Goal: Task Accomplishment & Management: Manage account settings

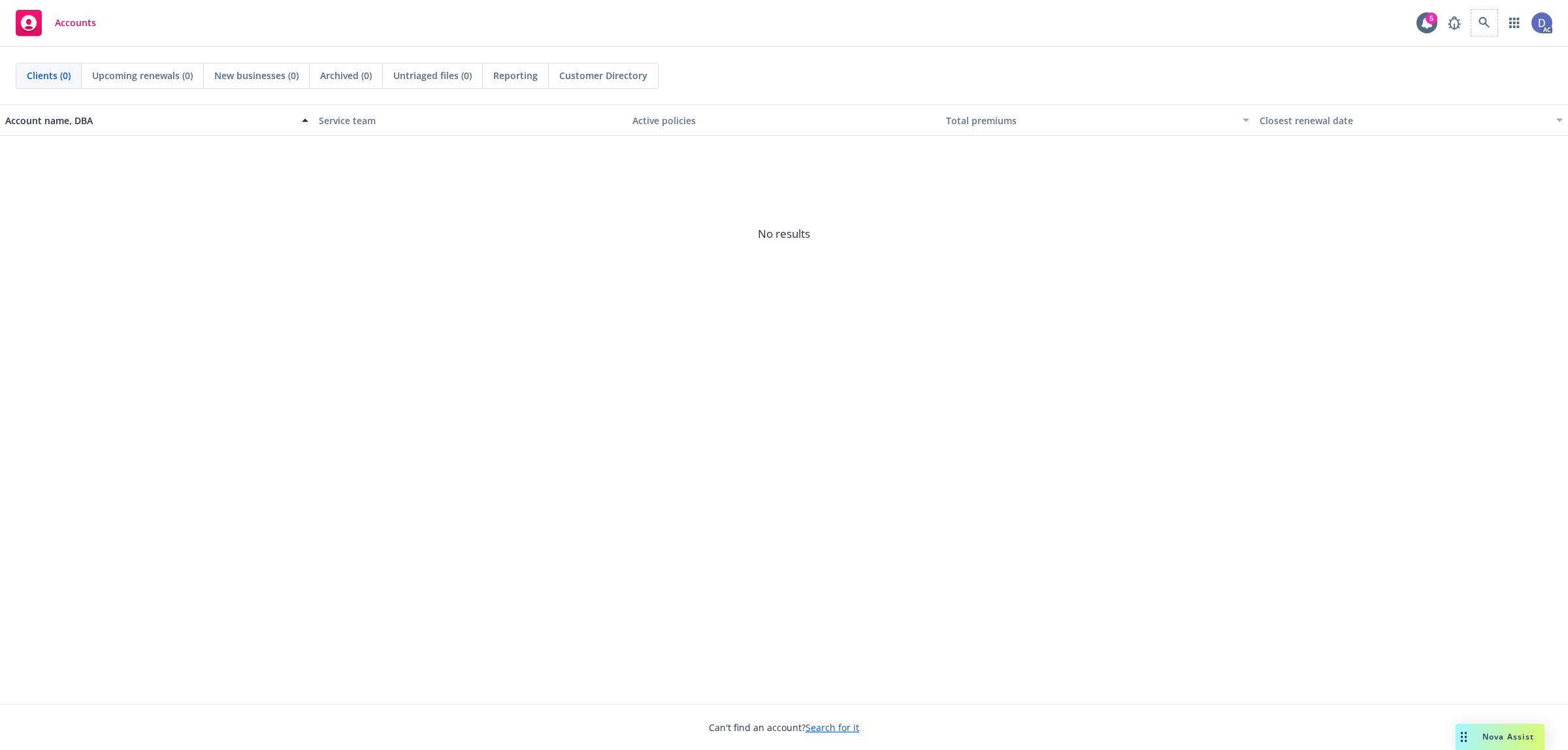
click at [1496, 30] on span at bounding box center [1485, 23] width 26 height 26
click at [1486, 29] on link at bounding box center [1485, 23] width 26 height 26
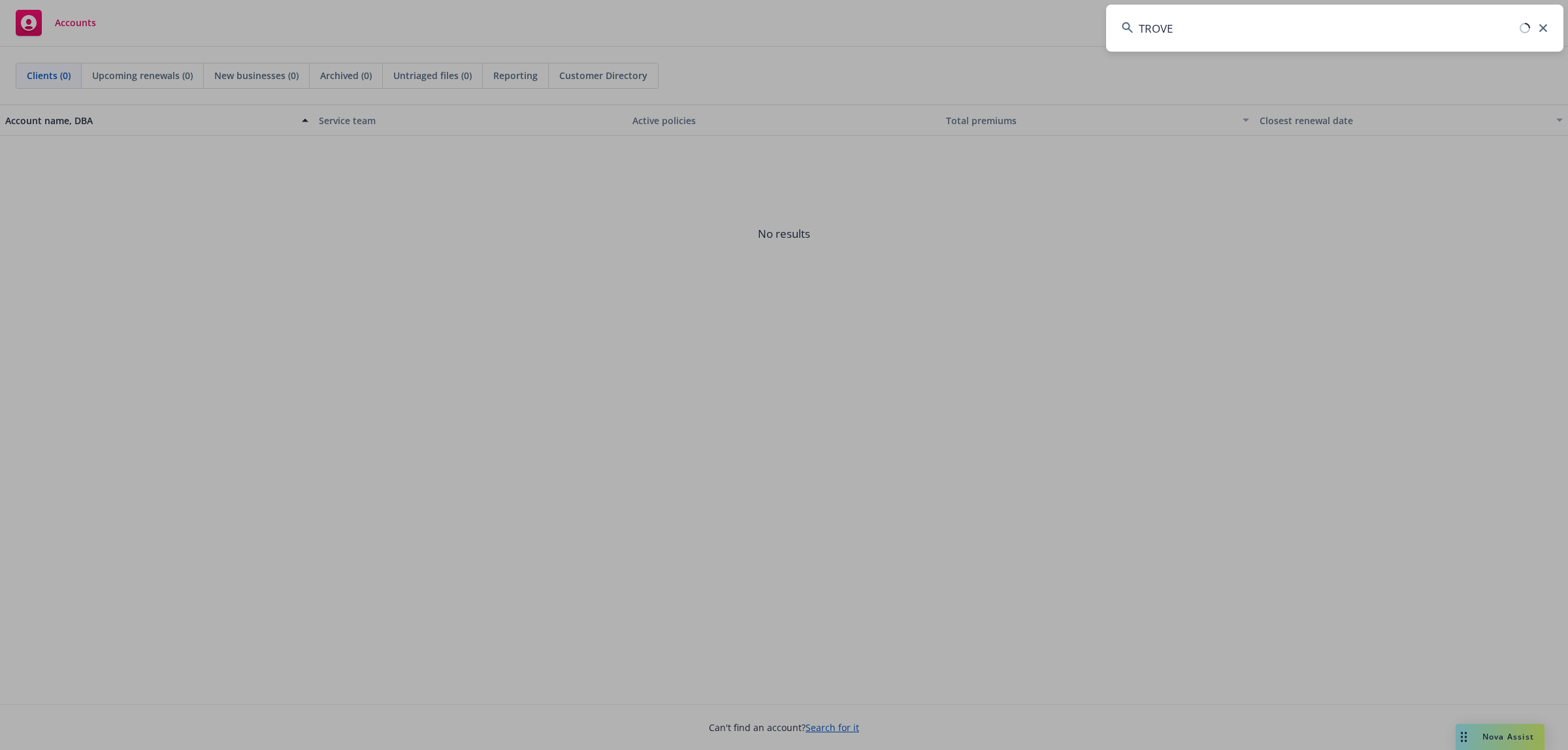
type input "TROVE"
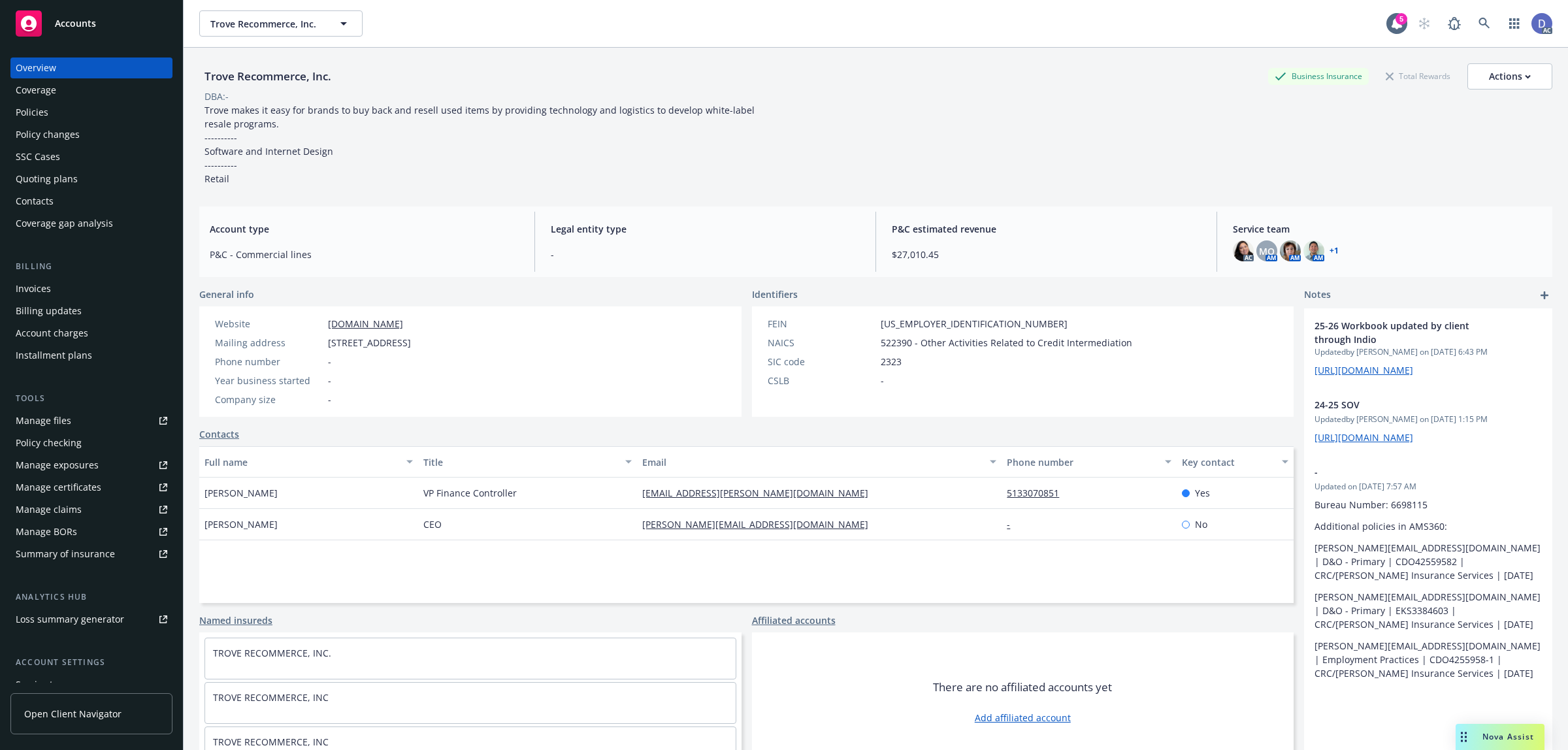
click at [78, 514] on div "Manage claims" at bounding box center [49, 509] width 66 height 21
click at [64, 429] on div "Manage files" at bounding box center [43, 420] width 56 height 21
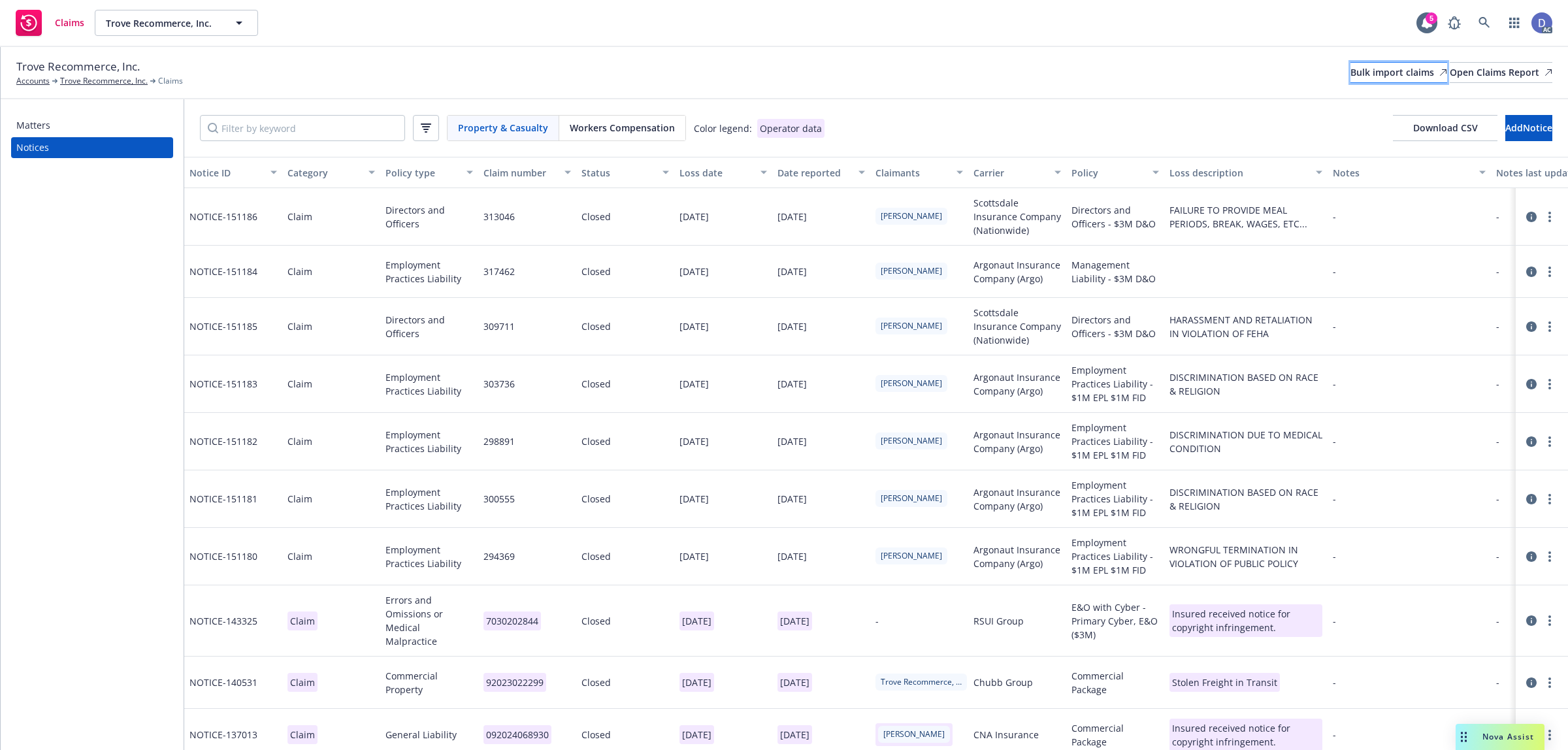
click at [1351, 65] on div "Bulk import claims" at bounding box center [1399, 72] width 96 height 20
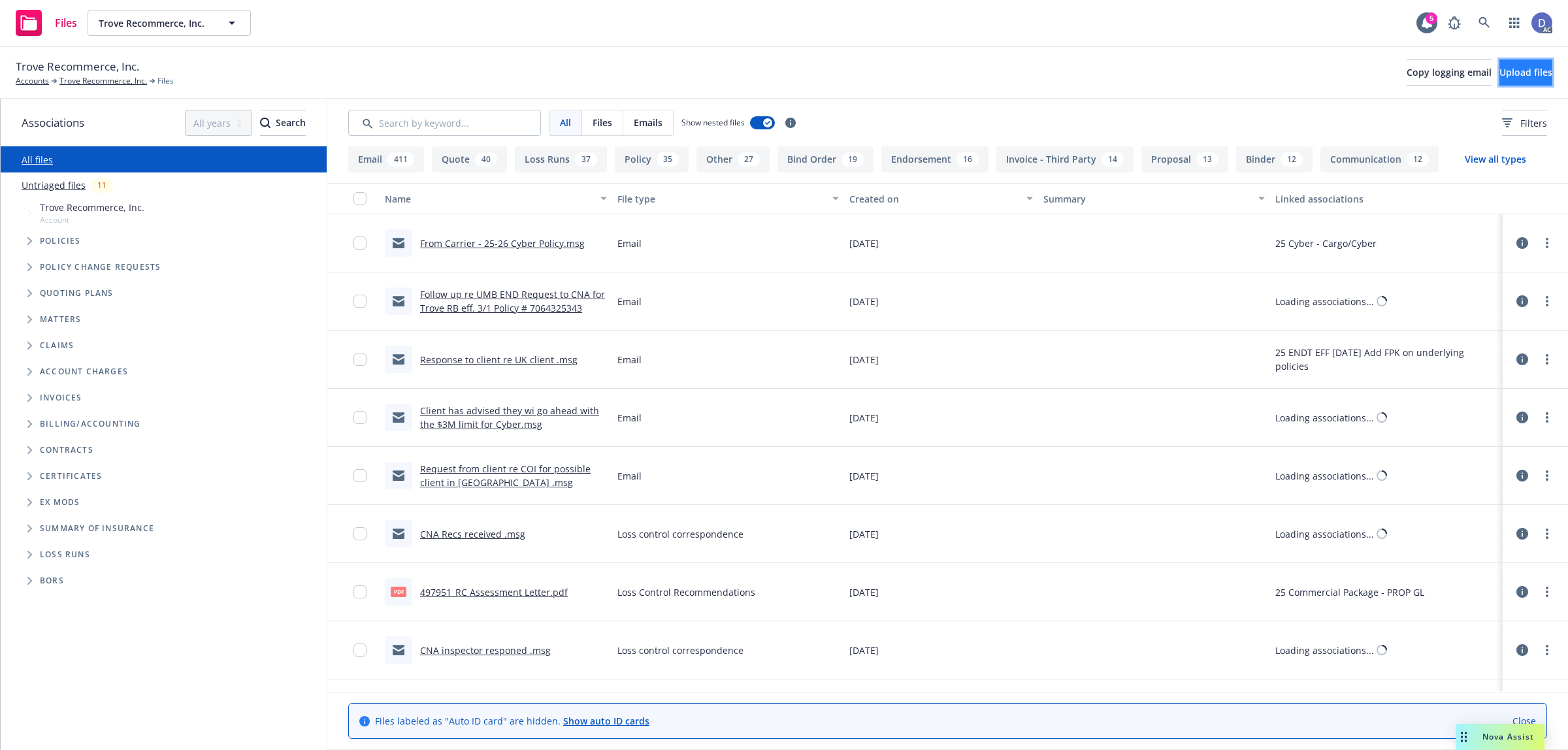
click at [1508, 78] on span "Upload files" at bounding box center [1526, 72] width 53 height 12
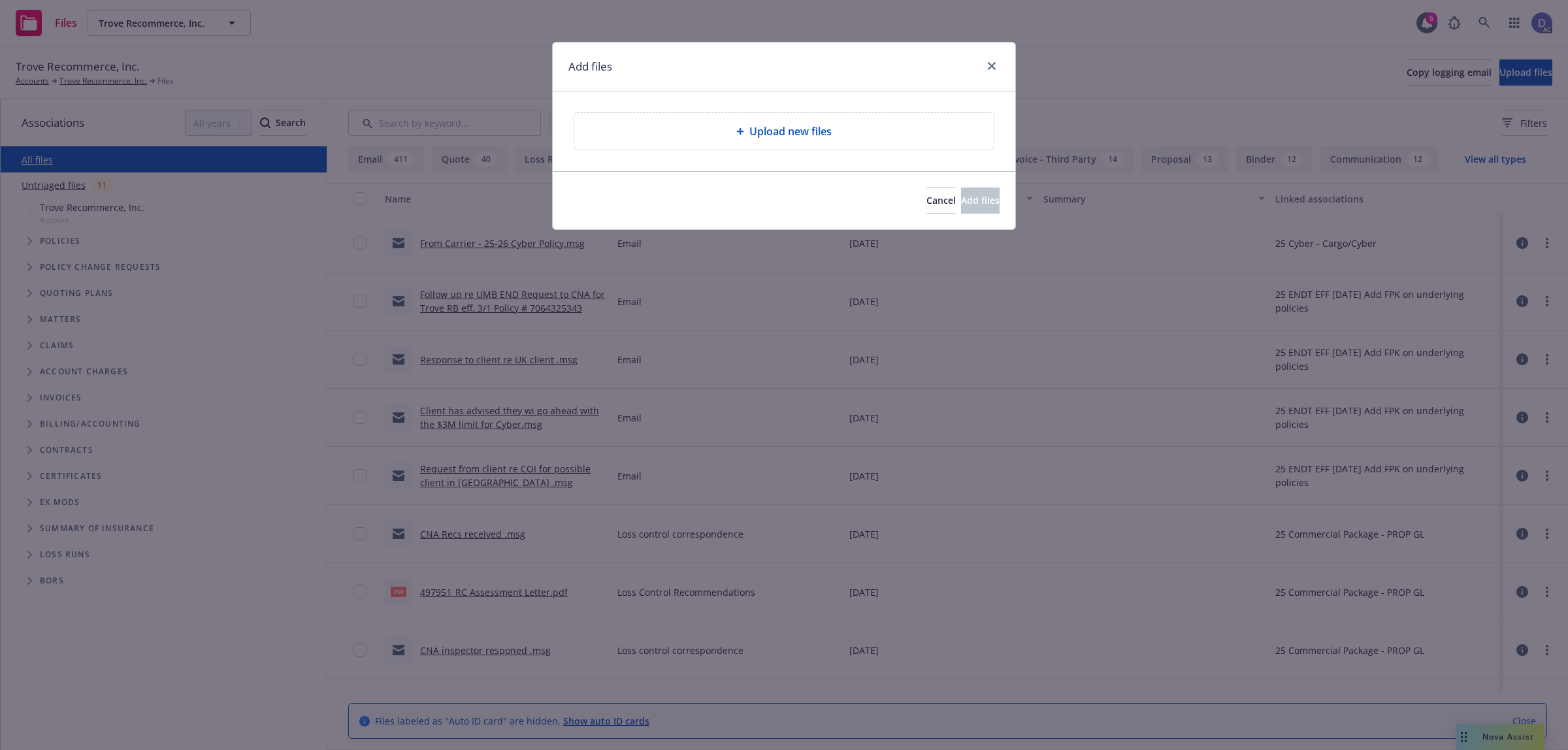
click at [814, 144] on div "Upload new files" at bounding box center [784, 131] width 420 height 37
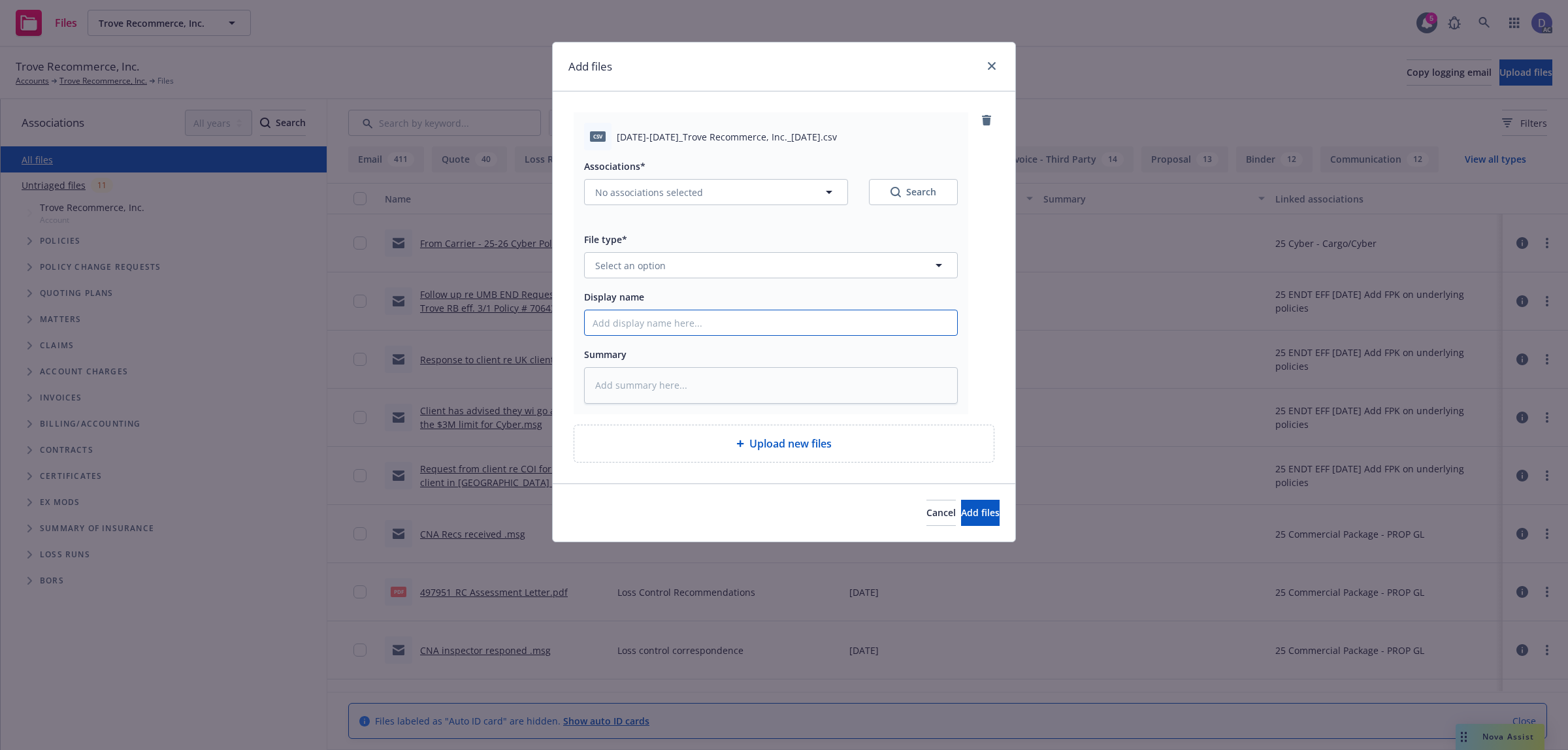
click at [909, 321] on input "Display name" at bounding box center [771, 322] width 372 height 25
paste input "2020-2024_Trove Recommerce, Inc._2-25-2025"
type input "2020-2024_Trove Recommerce, Inc._2-25-2025"
type textarea "x"
type input "2020-2024_Trove Recommerce, Inc._2-25-2025"
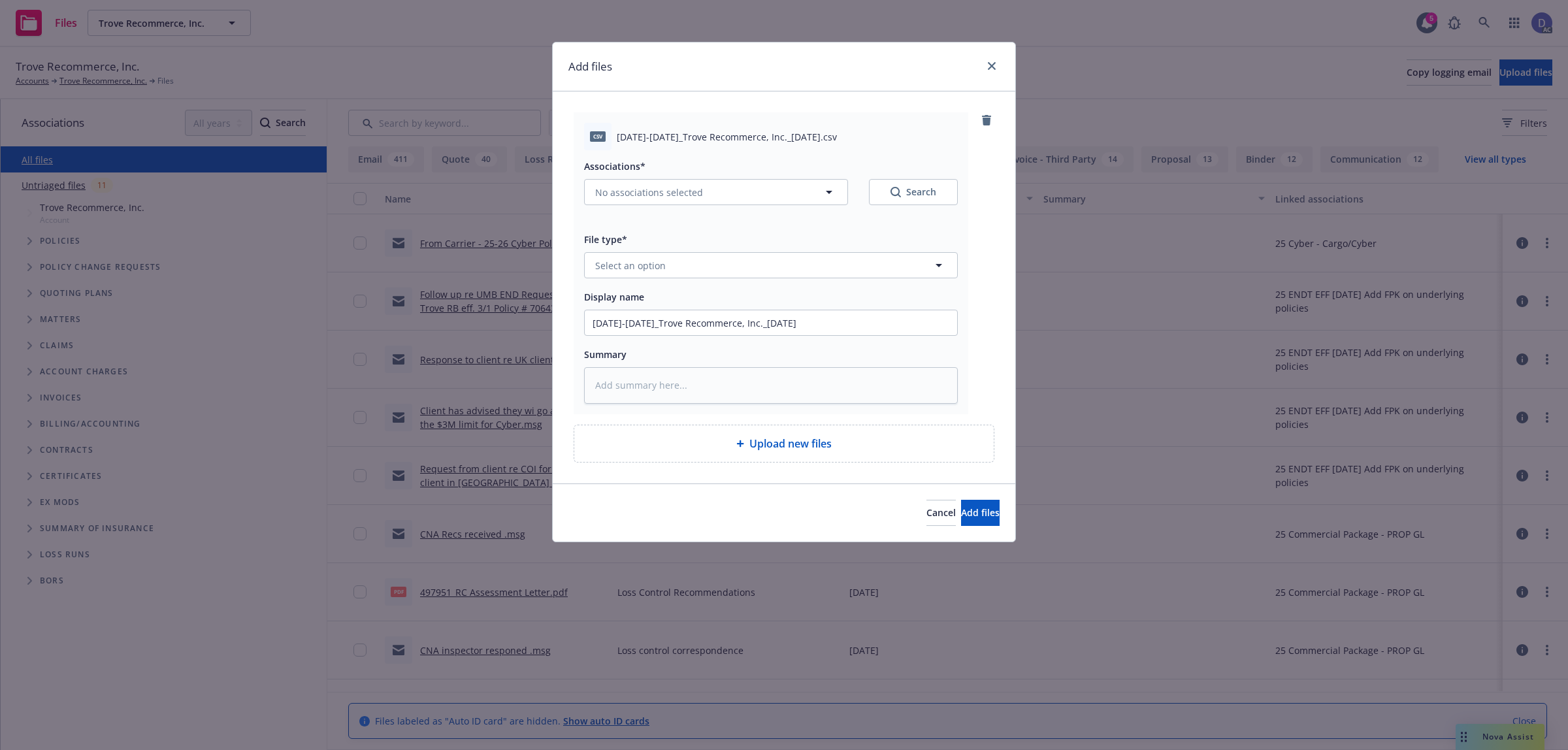
click at [842, 280] on div "Associations* No associations selected Search File type* Select an option Displ…" at bounding box center [771, 277] width 374 height 253
click at [851, 278] on button "Select an option" at bounding box center [771, 265] width 374 height 26
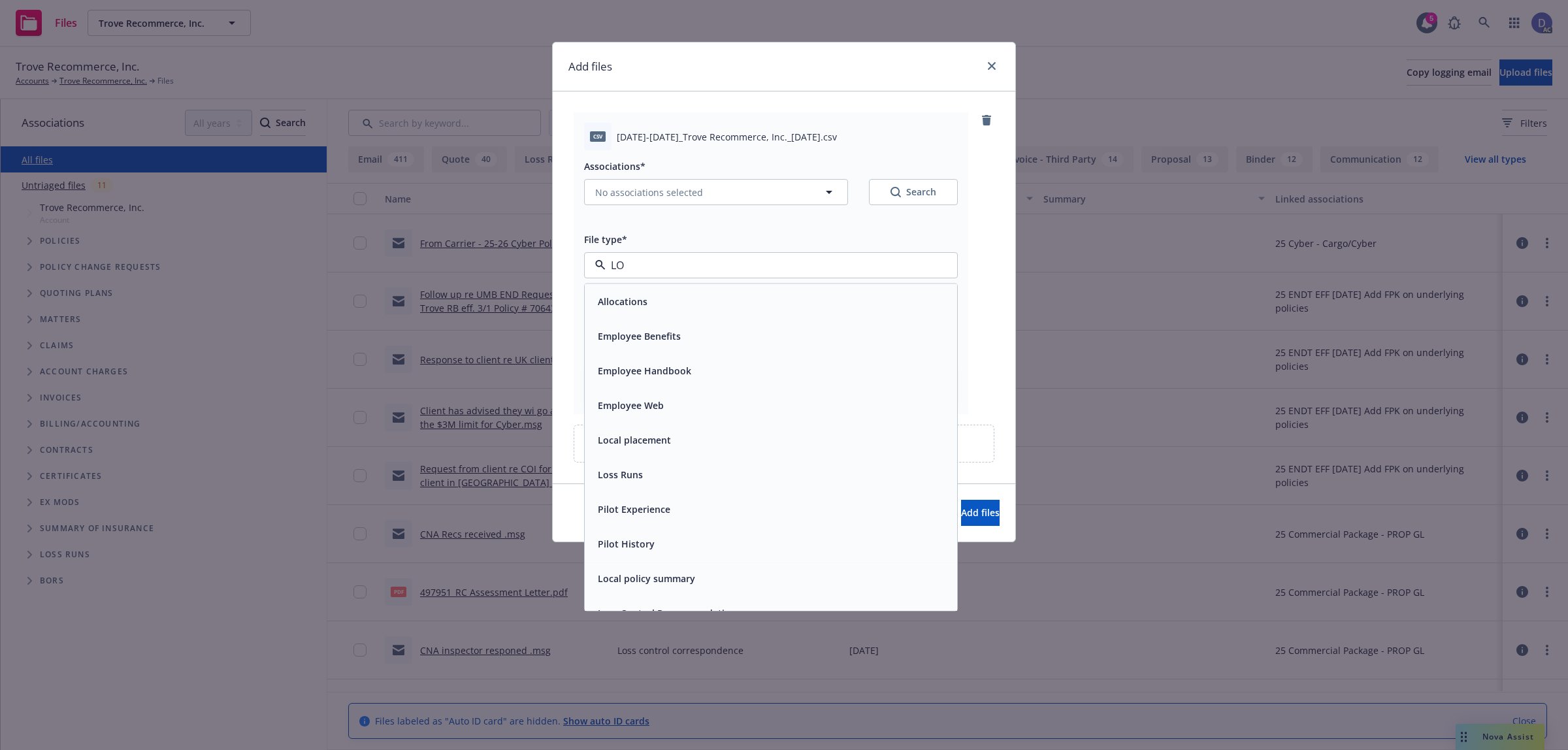
type input "LOS"
click at [838, 294] on div "Loss Runs" at bounding box center [771, 301] width 357 height 19
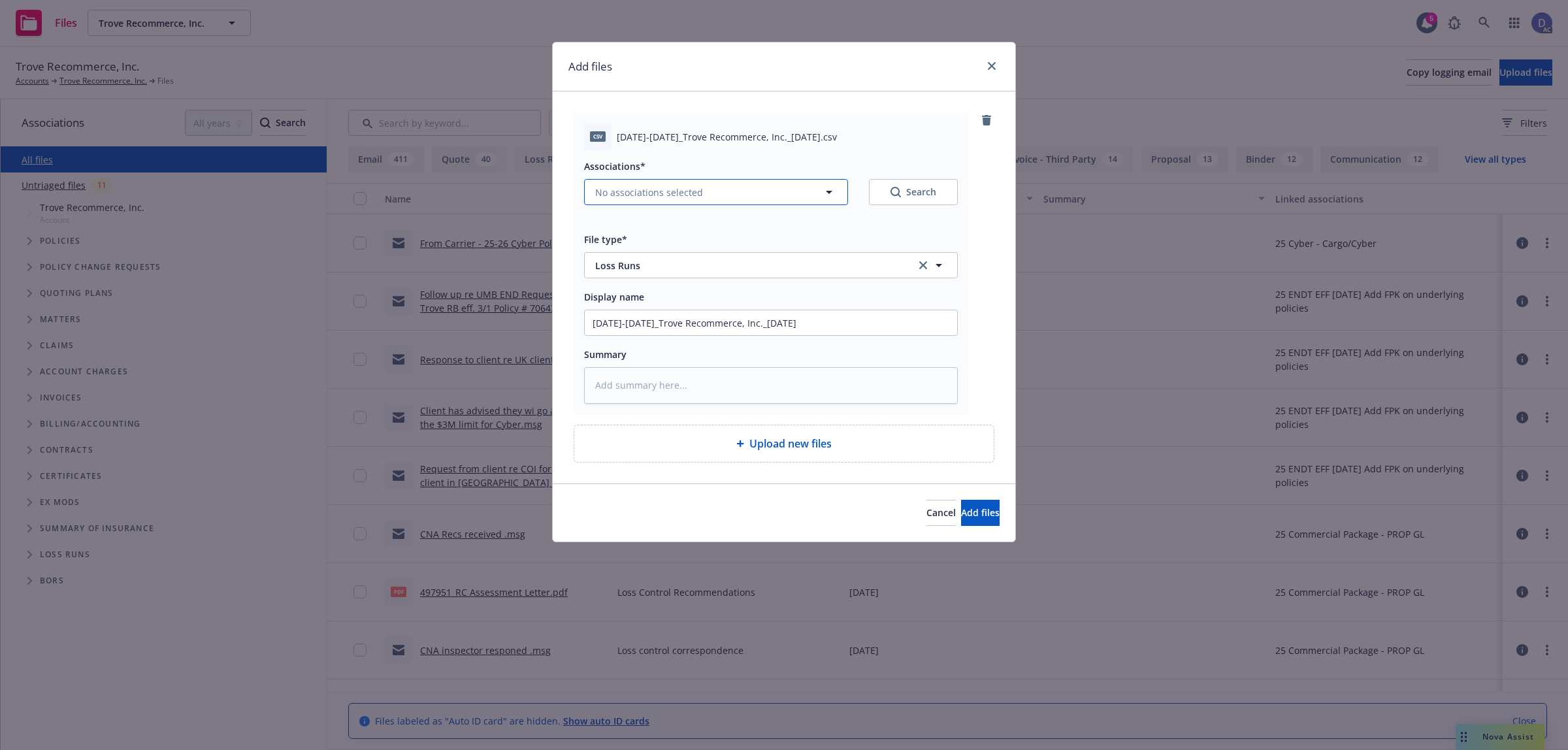
click at [687, 203] on button "No associations selected" at bounding box center [715, 192] width 264 height 26
type textarea "x"
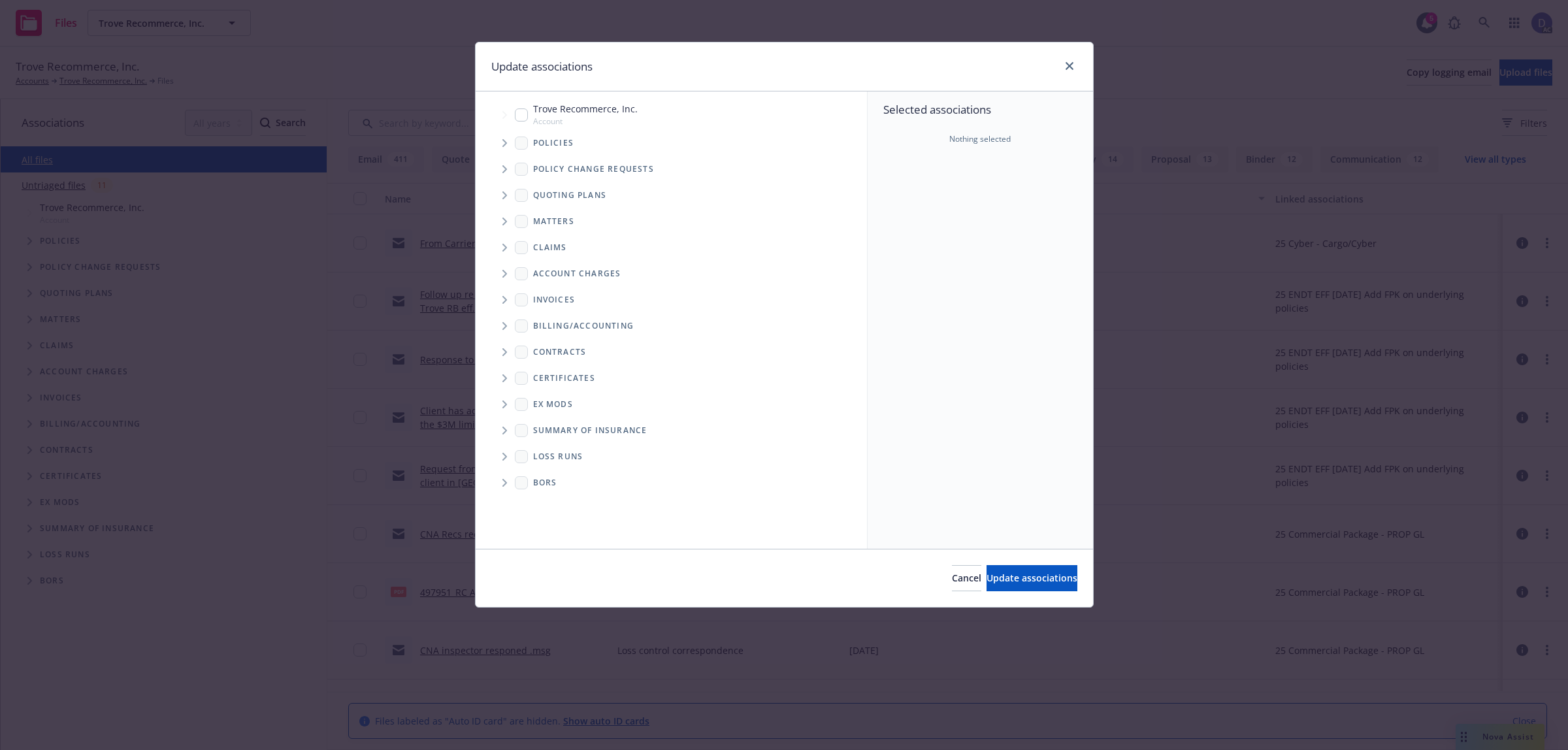
click at [494, 141] on span "Tree Example" at bounding box center [505, 143] width 21 height 21
click at [988, 190] on div "Selected associations Nothing selected" at bounding box center [980, 320] width 226 height 457
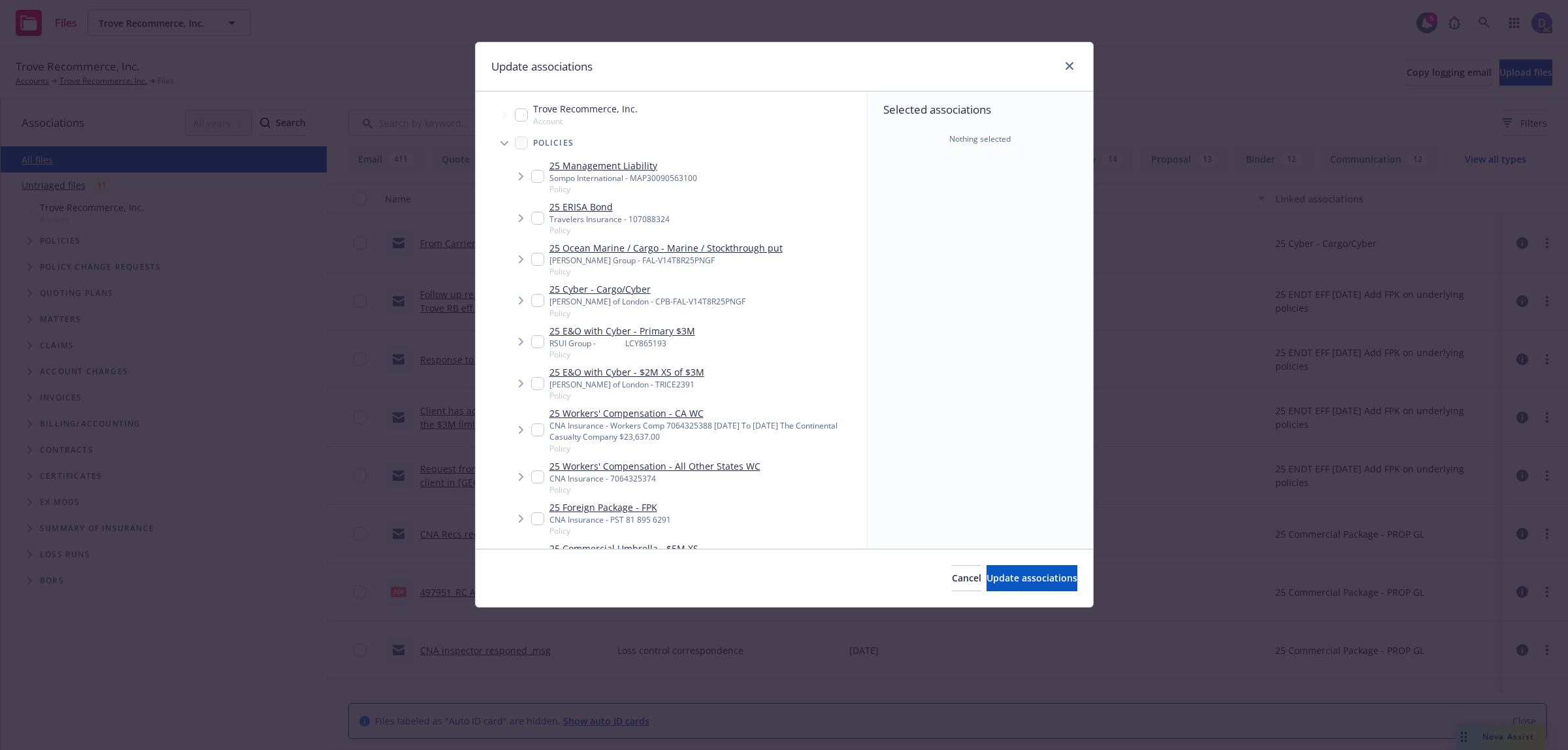
scroll to position [693, 0]
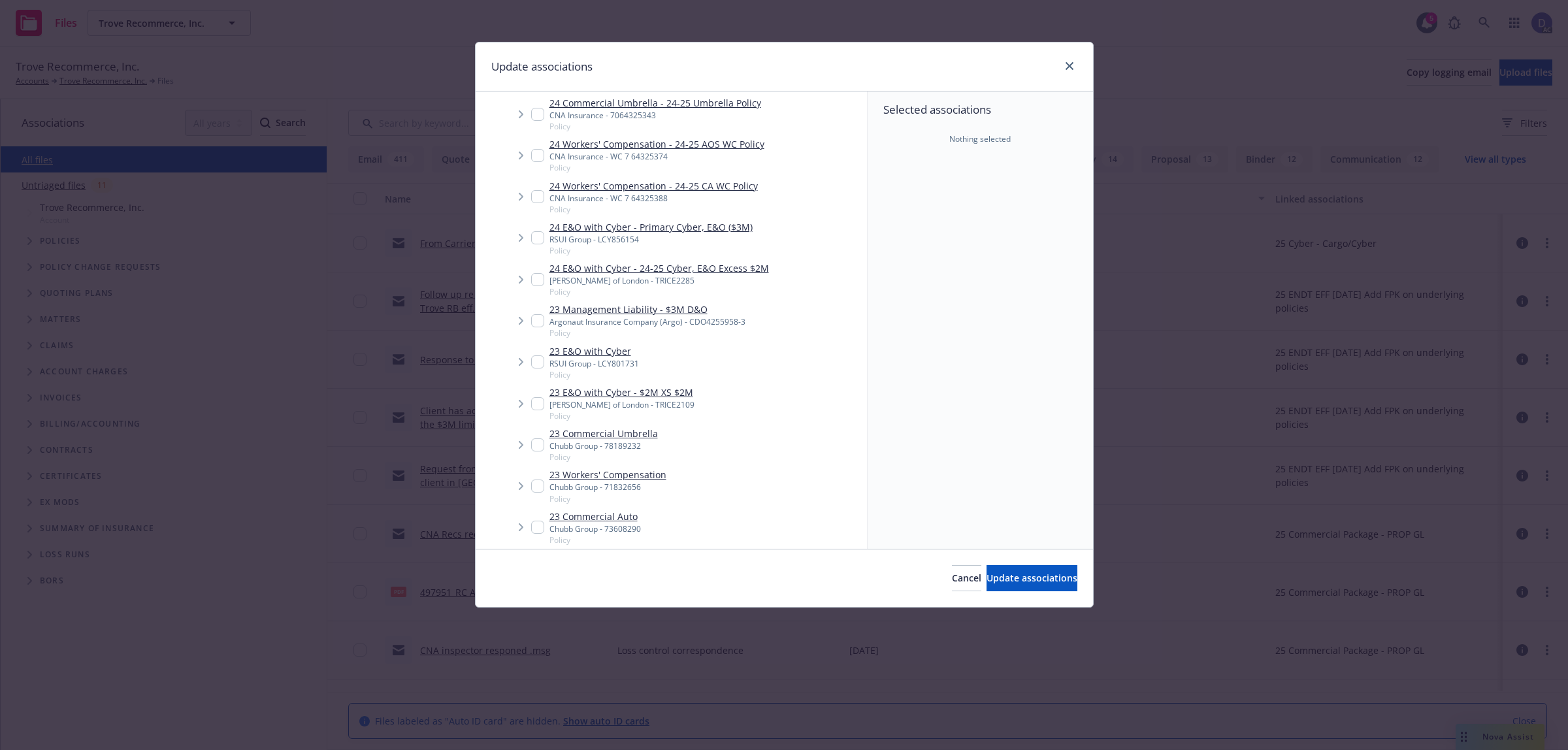
click at [537, 320] on input "Tree Example" at bounding box center [538, 321] width 13 height 13
checkbox input "true"
click at [1018, 586] on button "Update associations" at bounding box center [1032, 578] width 91 height 26
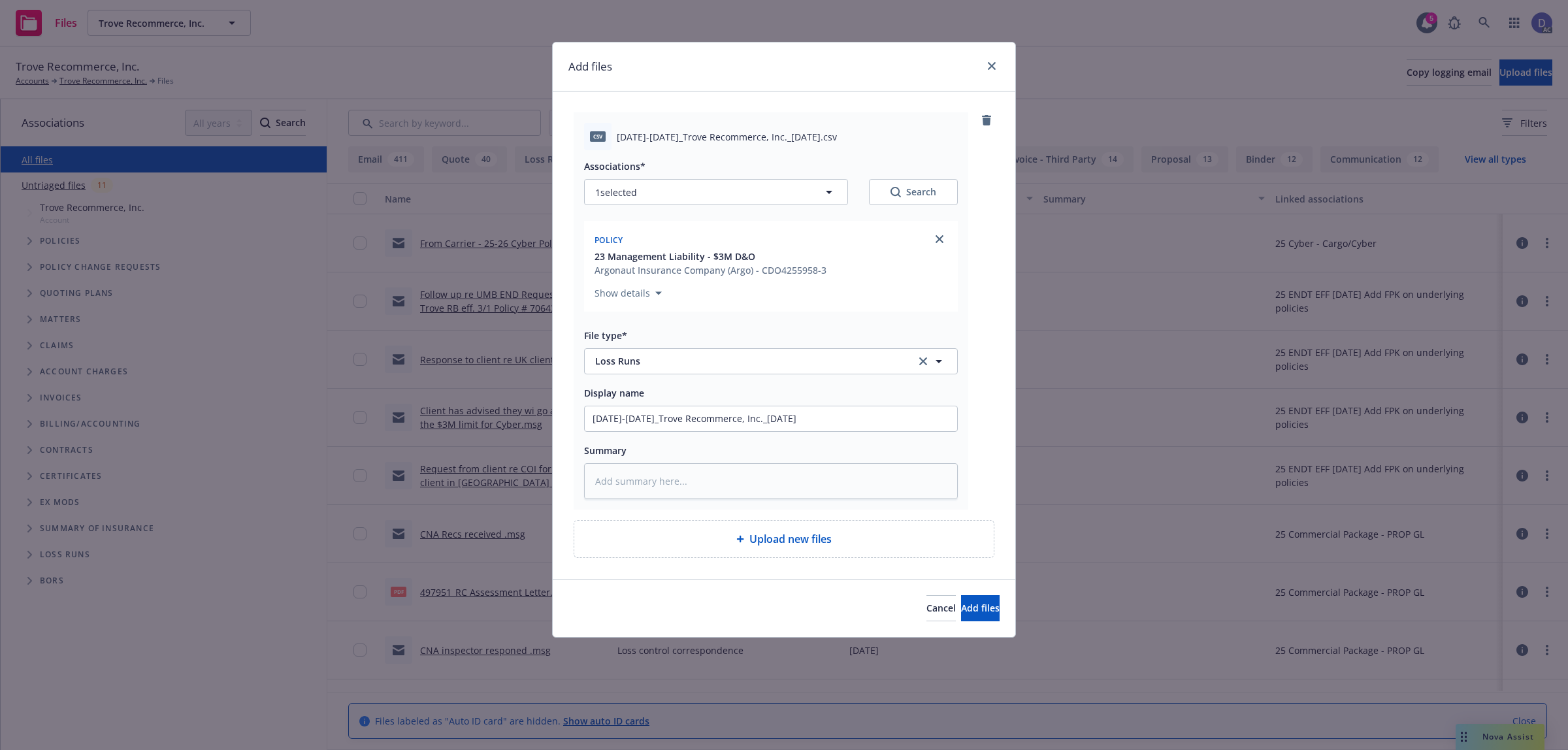
click at [973, 592] on div "Cancel Add files" at bounding box center [784, 608] width 463 height 59
click at [964, 600] on button "Add files" at bounding box center [980, 608] width 39 height 26
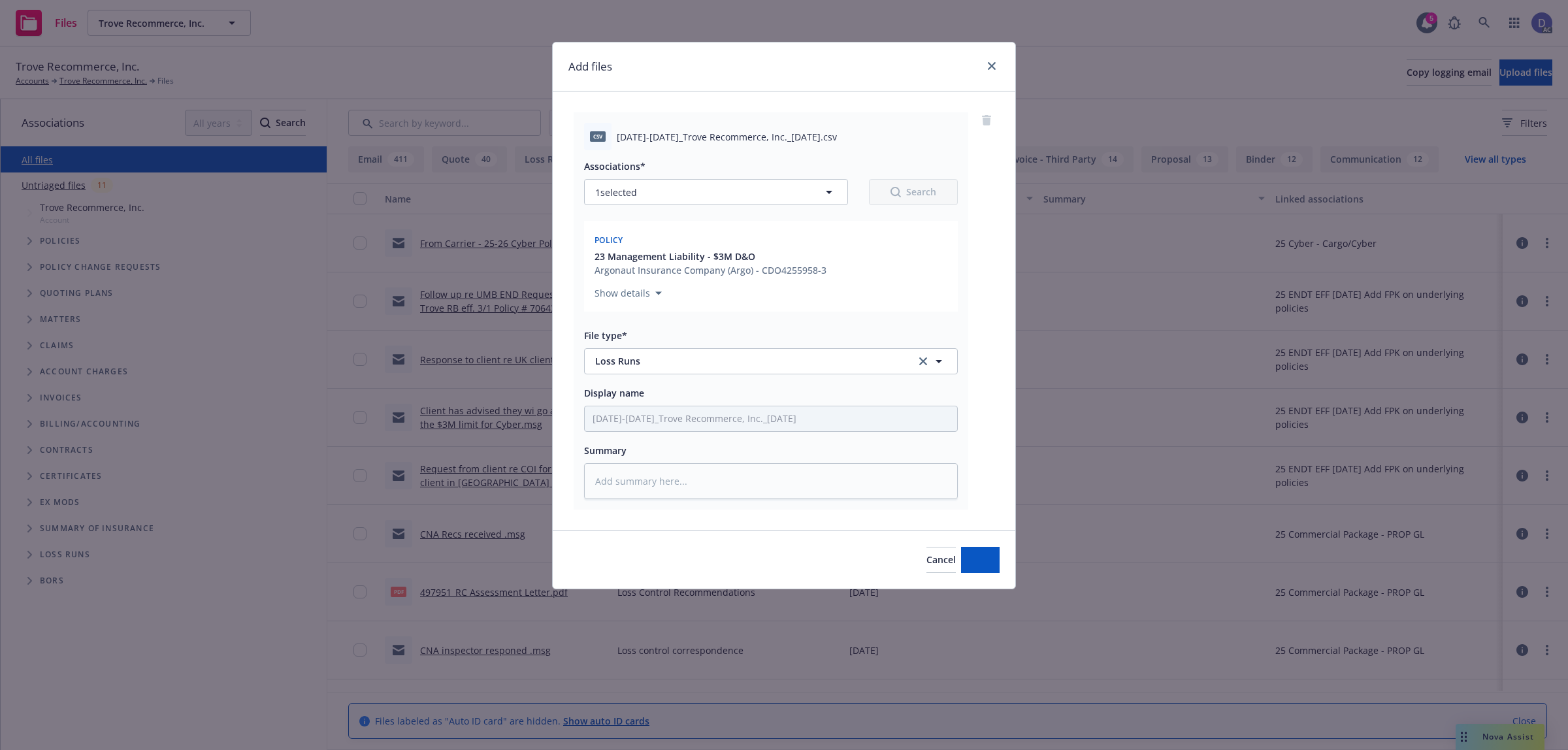
type textarea "x"
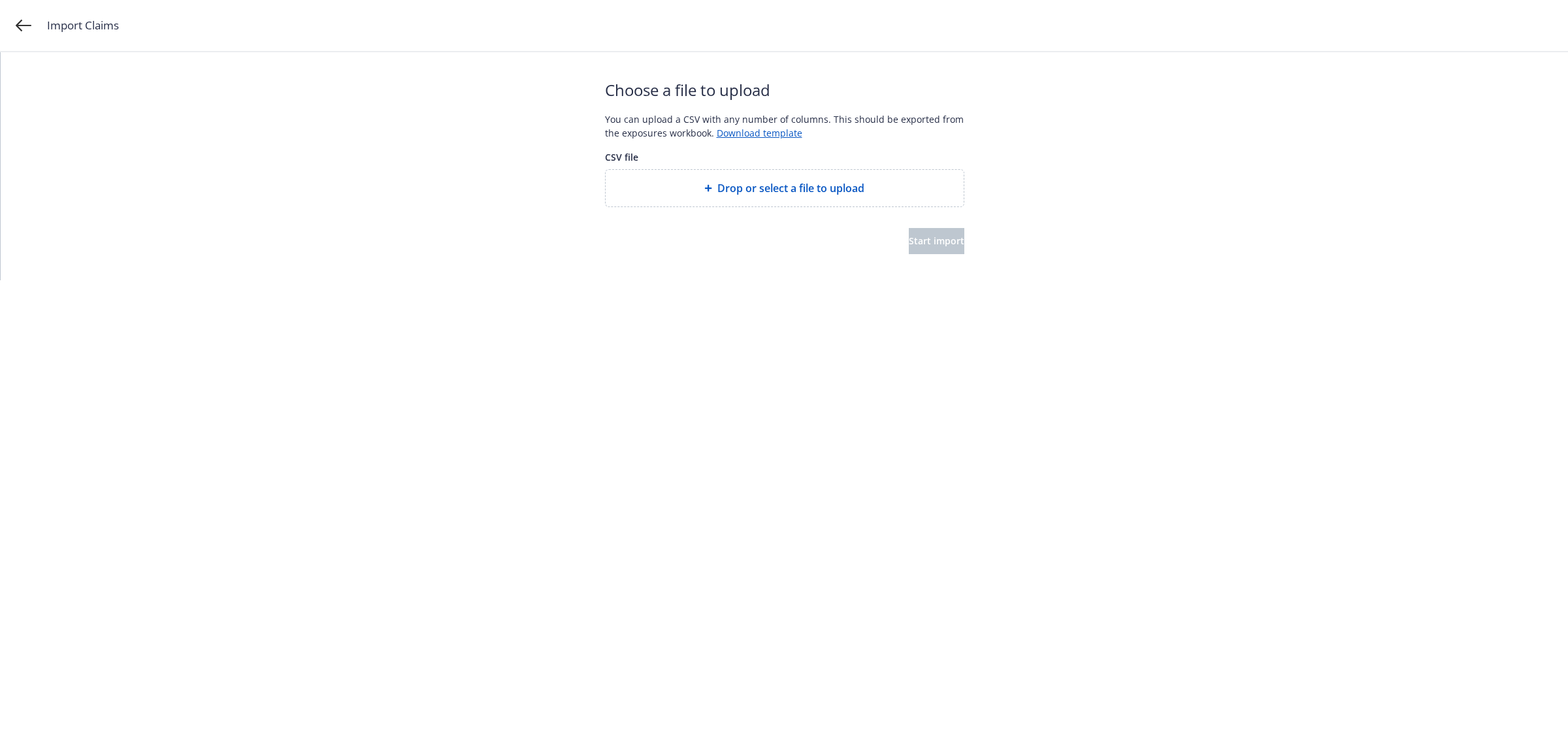
click at [749, 180] on span "Drop or select a file to upload" at bounding box center [791, 188] width 147 height 16
click at [926, 242] on span "Start import" at bounding box center [937, 240] width 56 height 12
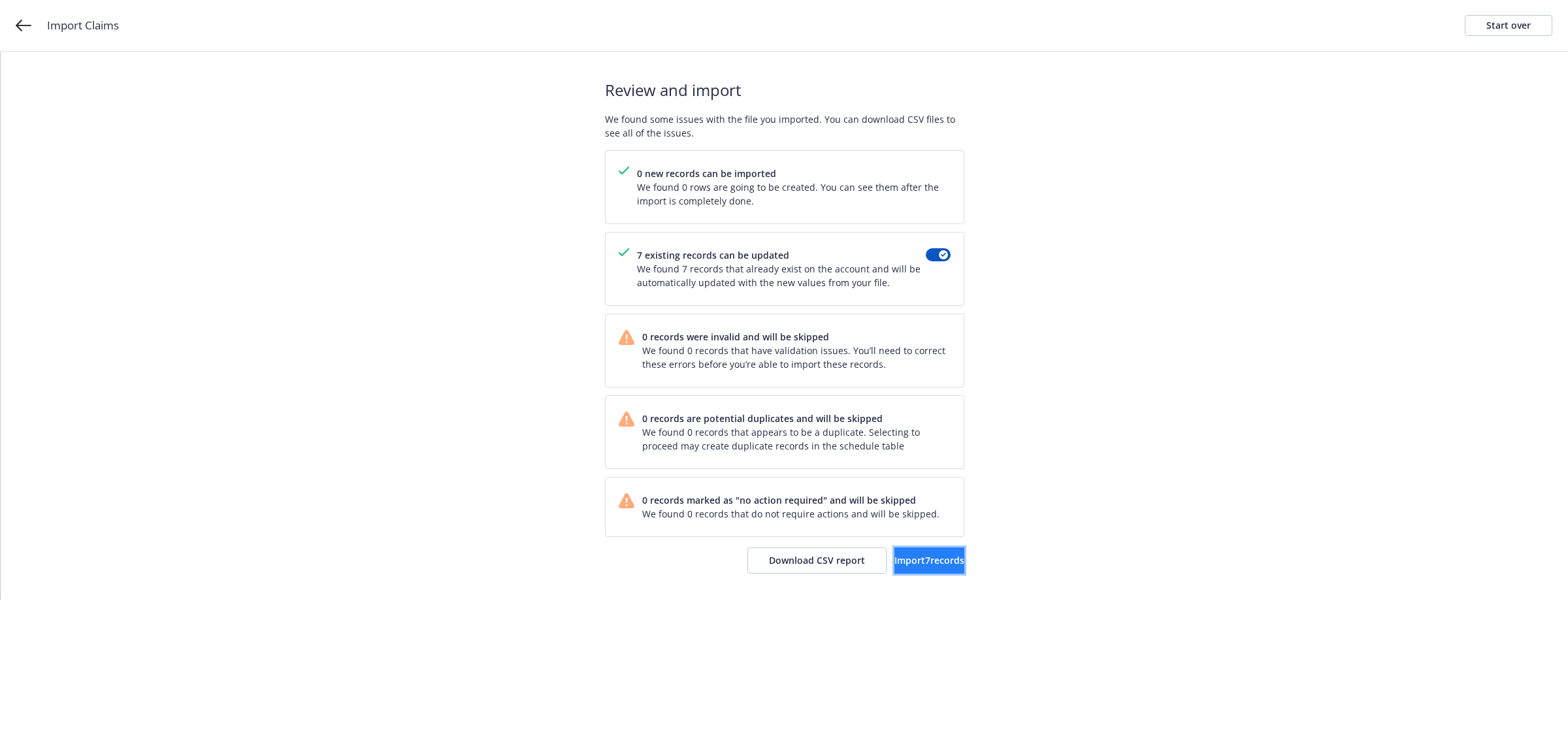
click at [895, 554] on button "Import 7 records" at bounding box center [930, 560] width 70 height 26
click at [890, 553] on link "View accounts" at bounding box center [910, 560] width 107 height 26
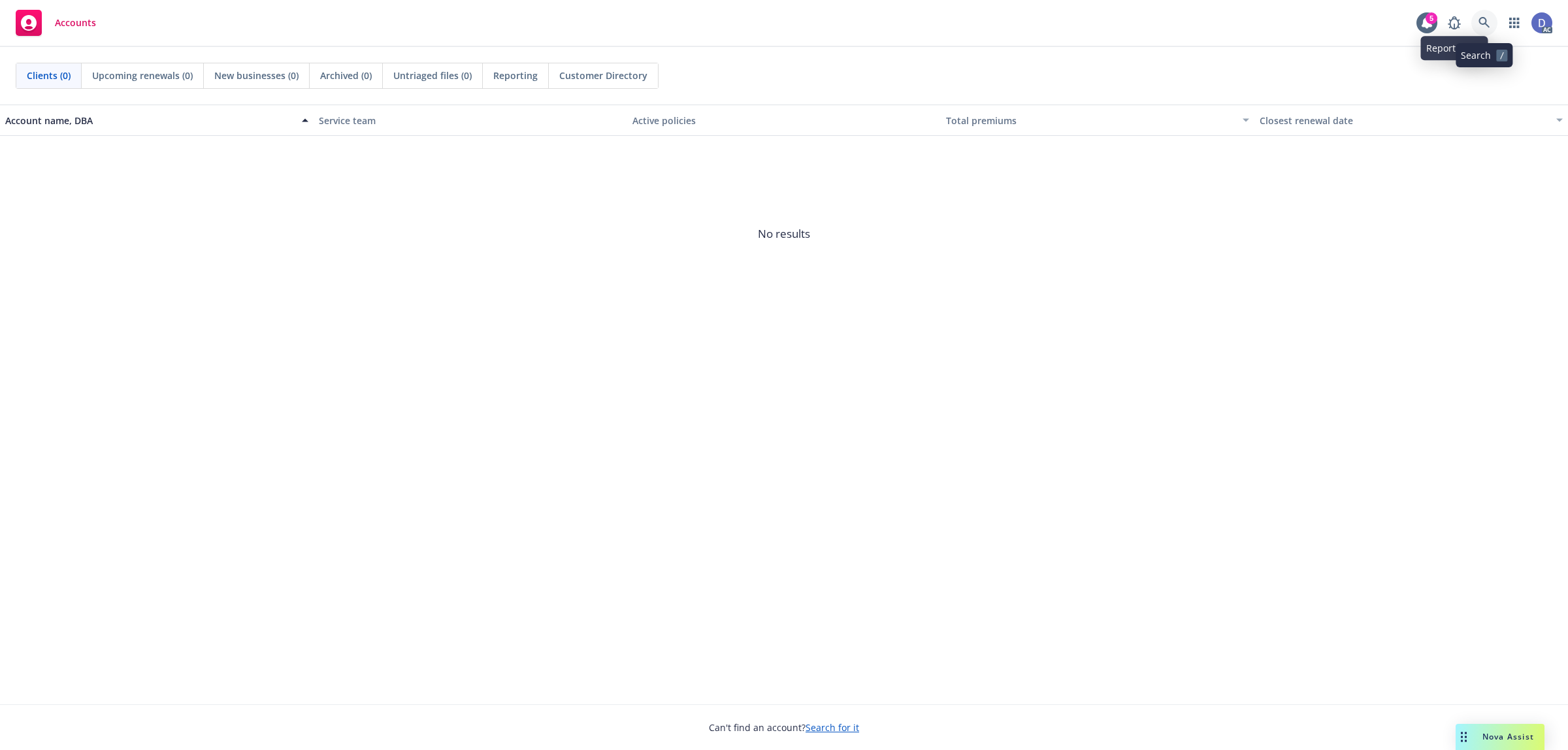
click at [1474, 25] on link at bounding box center [1485, 23] width 26 height 26
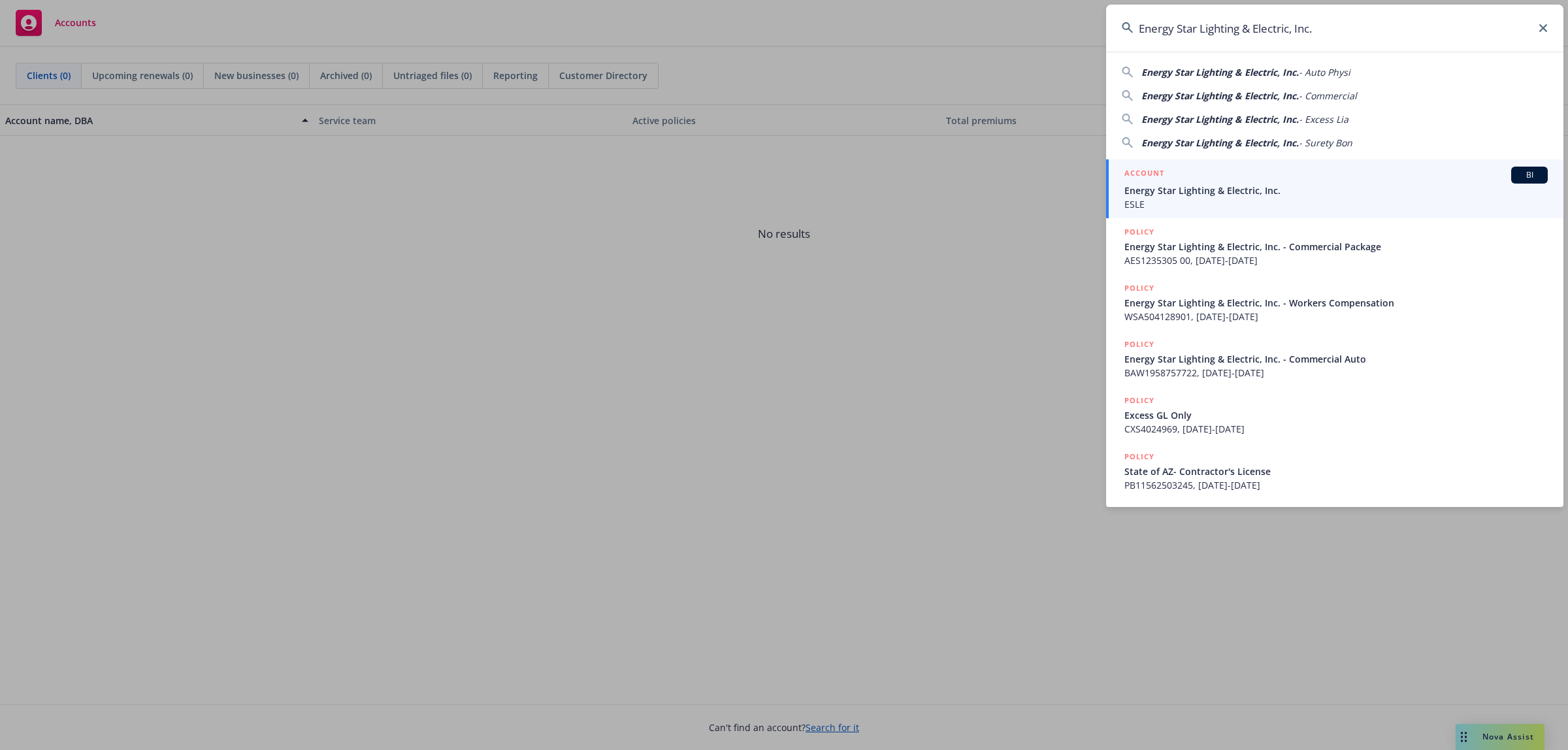
type input "Energy Star Lighting & Electric, Inc."
click at [1325, 175] on div "ACCOUNT BI" at bounding box center [1336, 175] width 423 height 17
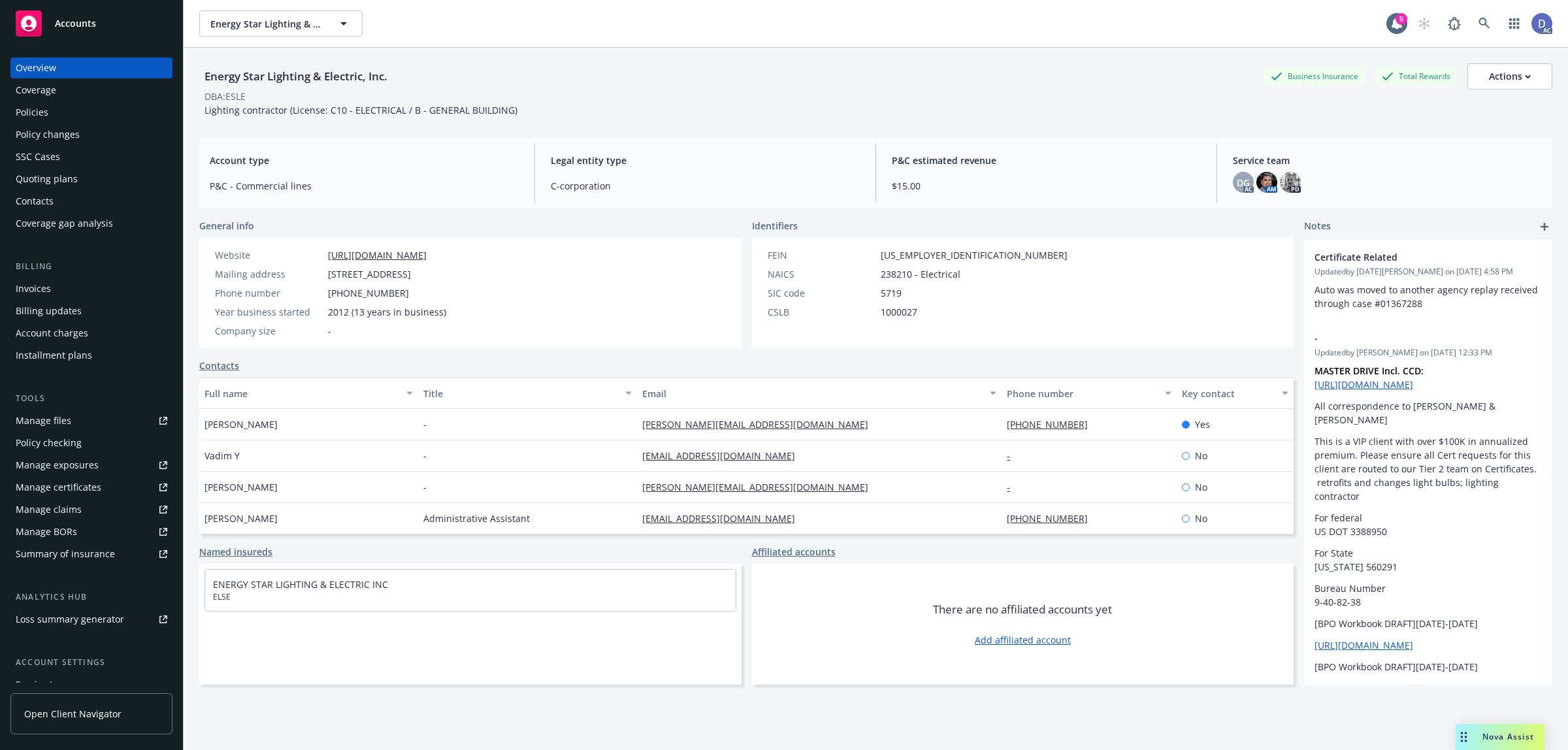
click at [86, 503] on link "Manage claims" at bounding box center [91, 509] width 162 height 21
click at [39, 424] on div "Manage files" at bounding box center [43, 420] width 56 height 21
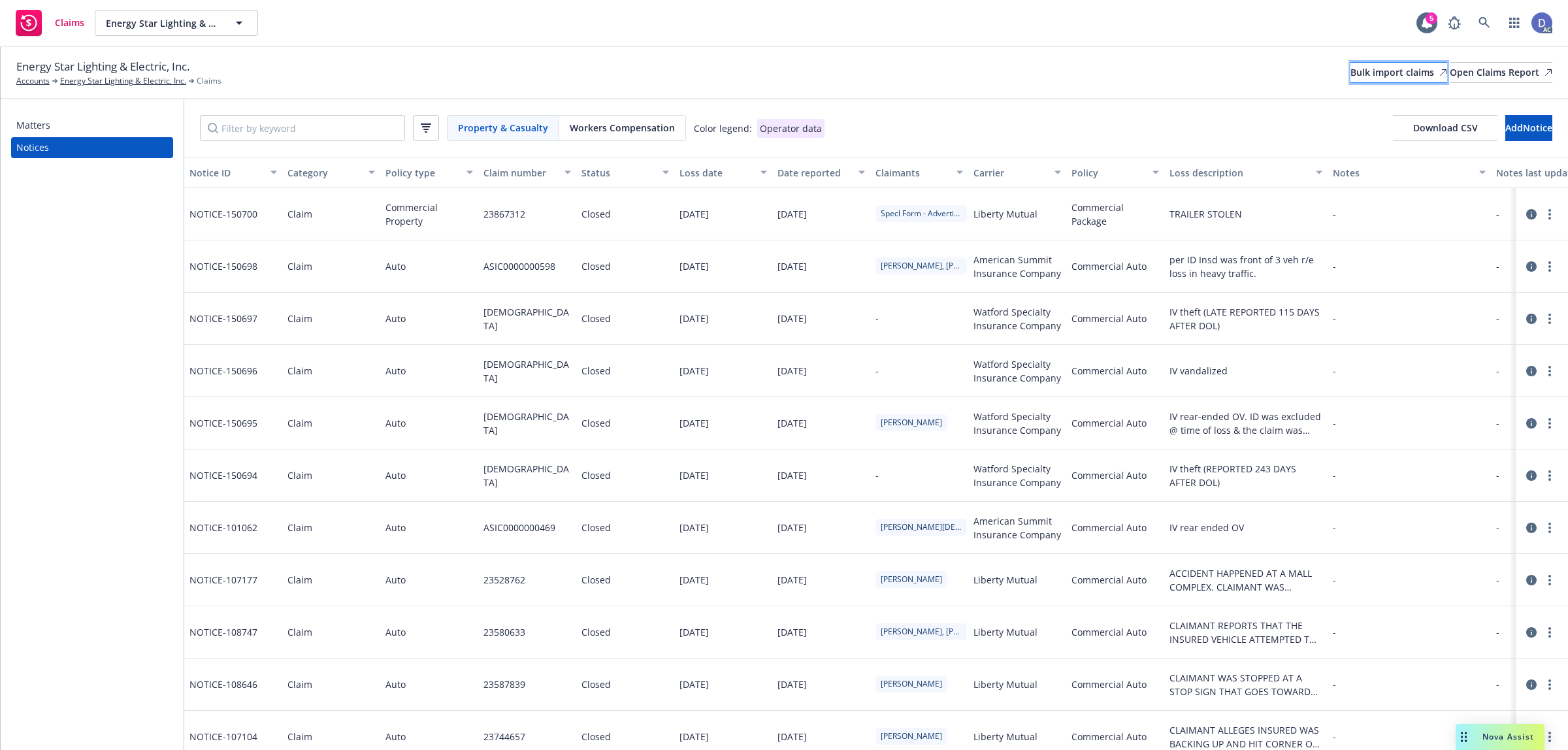
click at [1351, 73] on div "Bulk import claims" at bounding box center [1399, 72] width 96 height 20
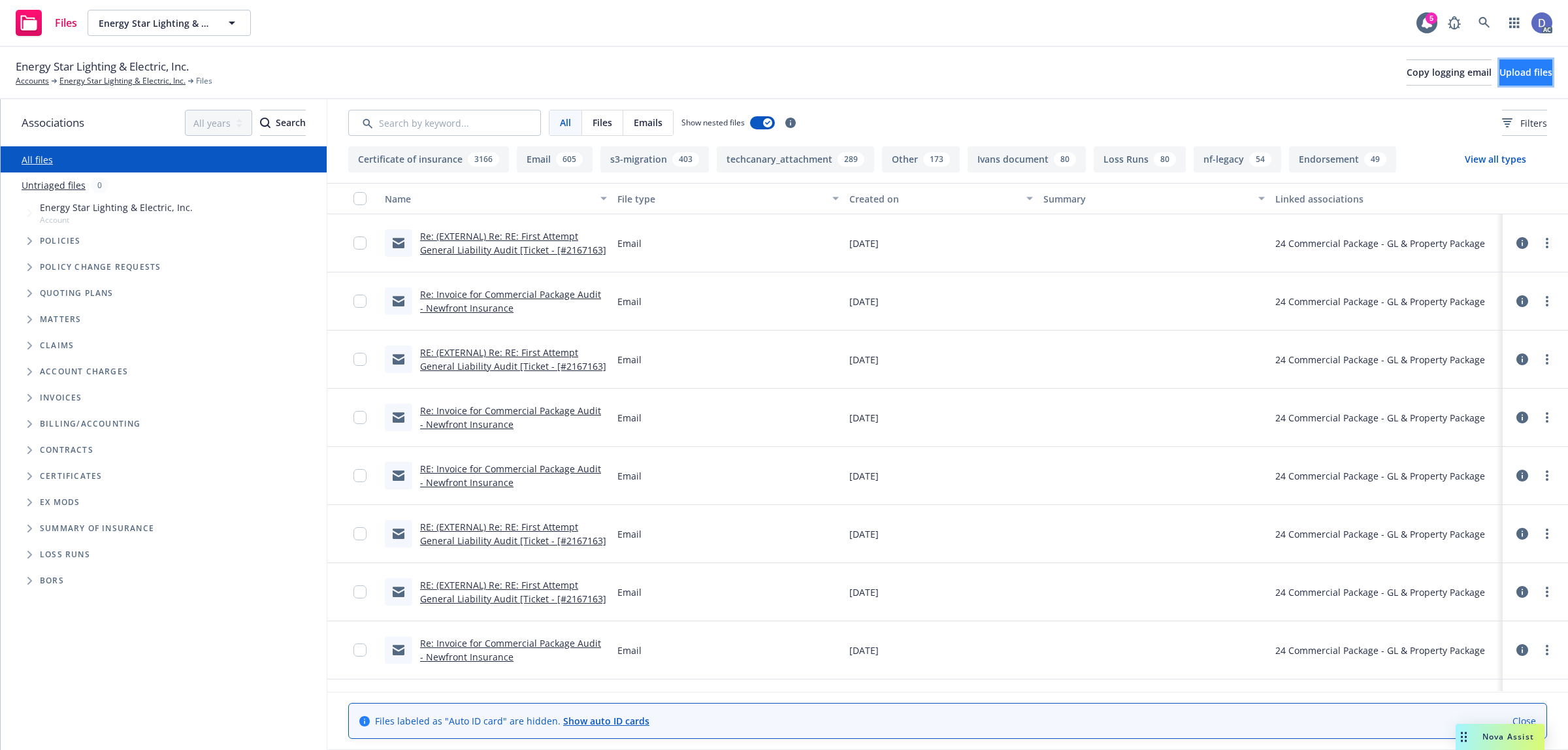
click at [1500, 60] on button "Upload files" at bounding box center [1526, 73] width 53 height 26
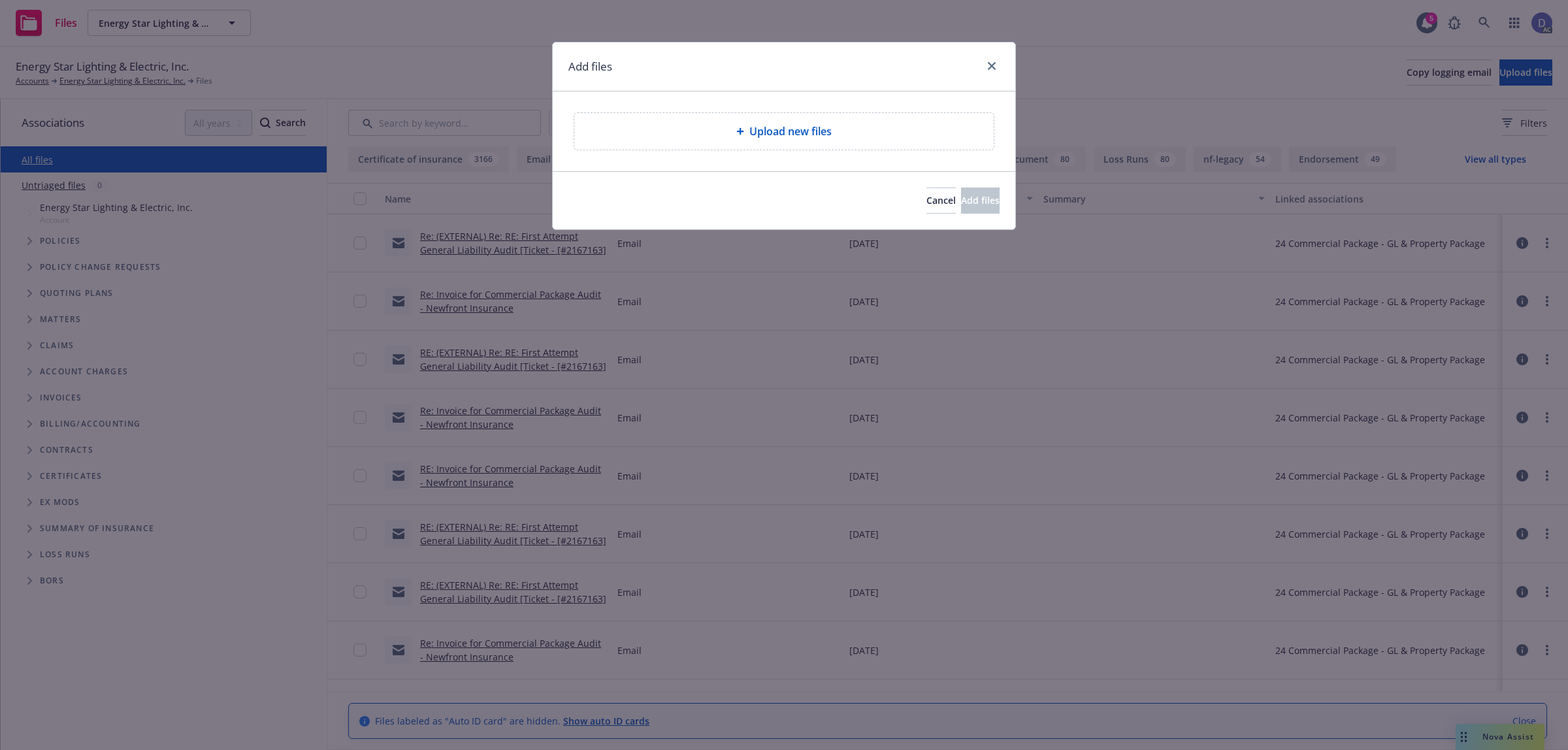
click at [818, 143] on div "Upload new files" at bounding box center [784, 131] width 420 height 37
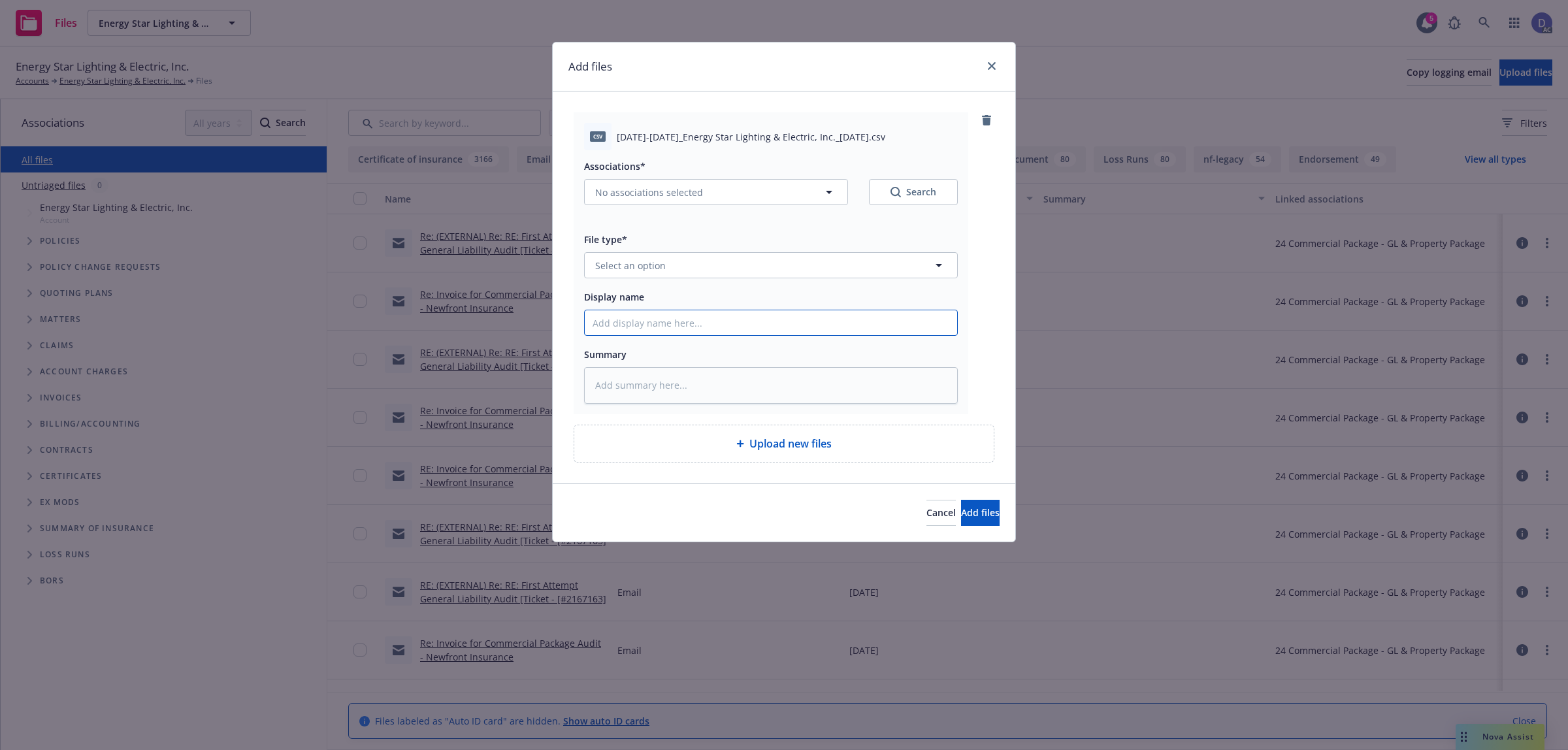
click at [904, 331] on input "Display name" at bounding box center [771, 322] width 372 height 25
paste input "[DATE]-[DATE]_Energy Star Lighting & Electric, Inc._[DATE]"
type input "[DATE]-[DATE]_Energy Star Lighting & Electric, Inc._[DATE]"
type textarea "x"
type input "[DATE]-[DATE]_Energy Star Lighting & Electric, Inc._[DATE]"
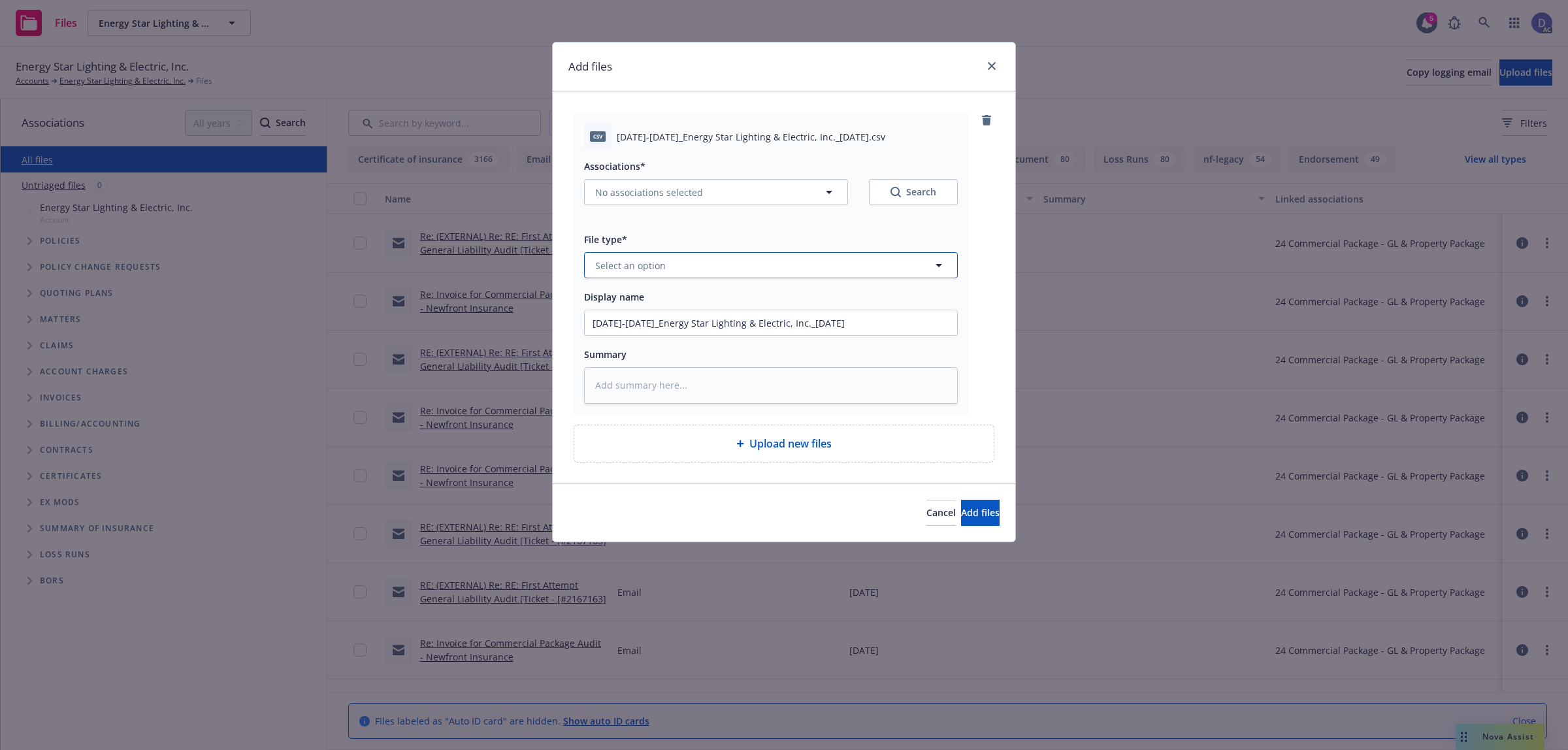
click at [876, 271] on button "Select an option" at bounding box center [771, 265] width 374 height 26
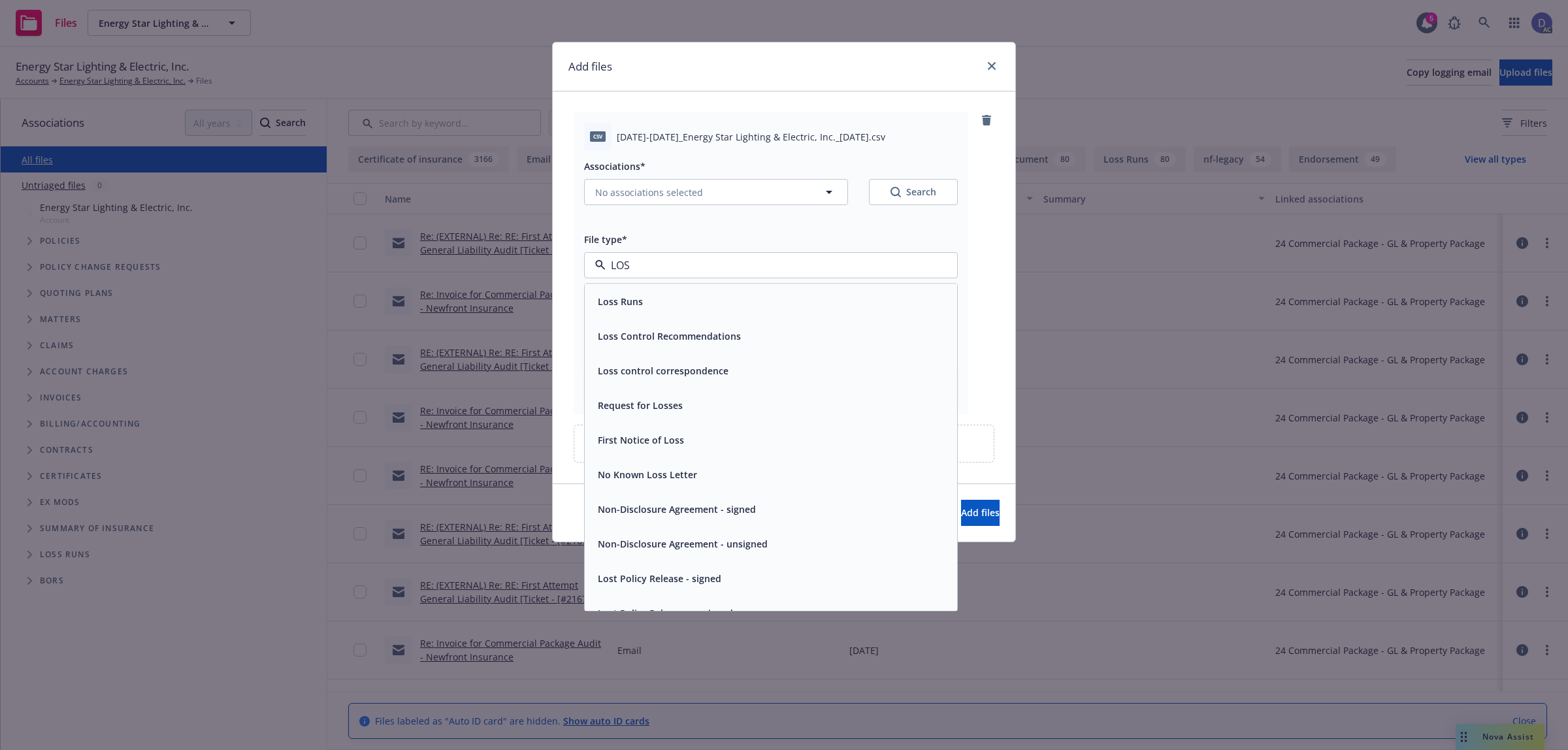
type input "LOSS"
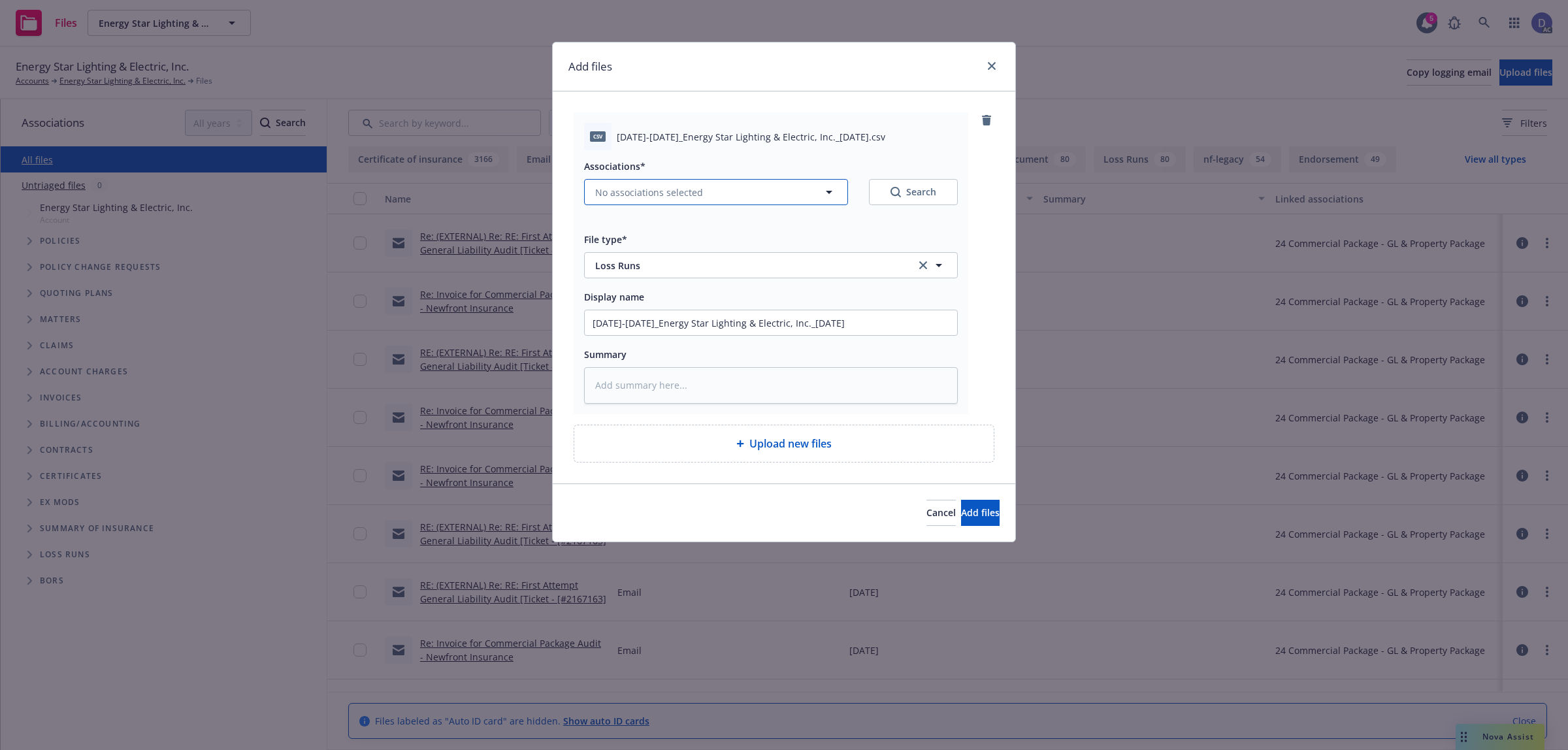
click at [765, 195] on button "No associations selected" at bounding box center [715, 192] width 264 height 26
type textarea "x"
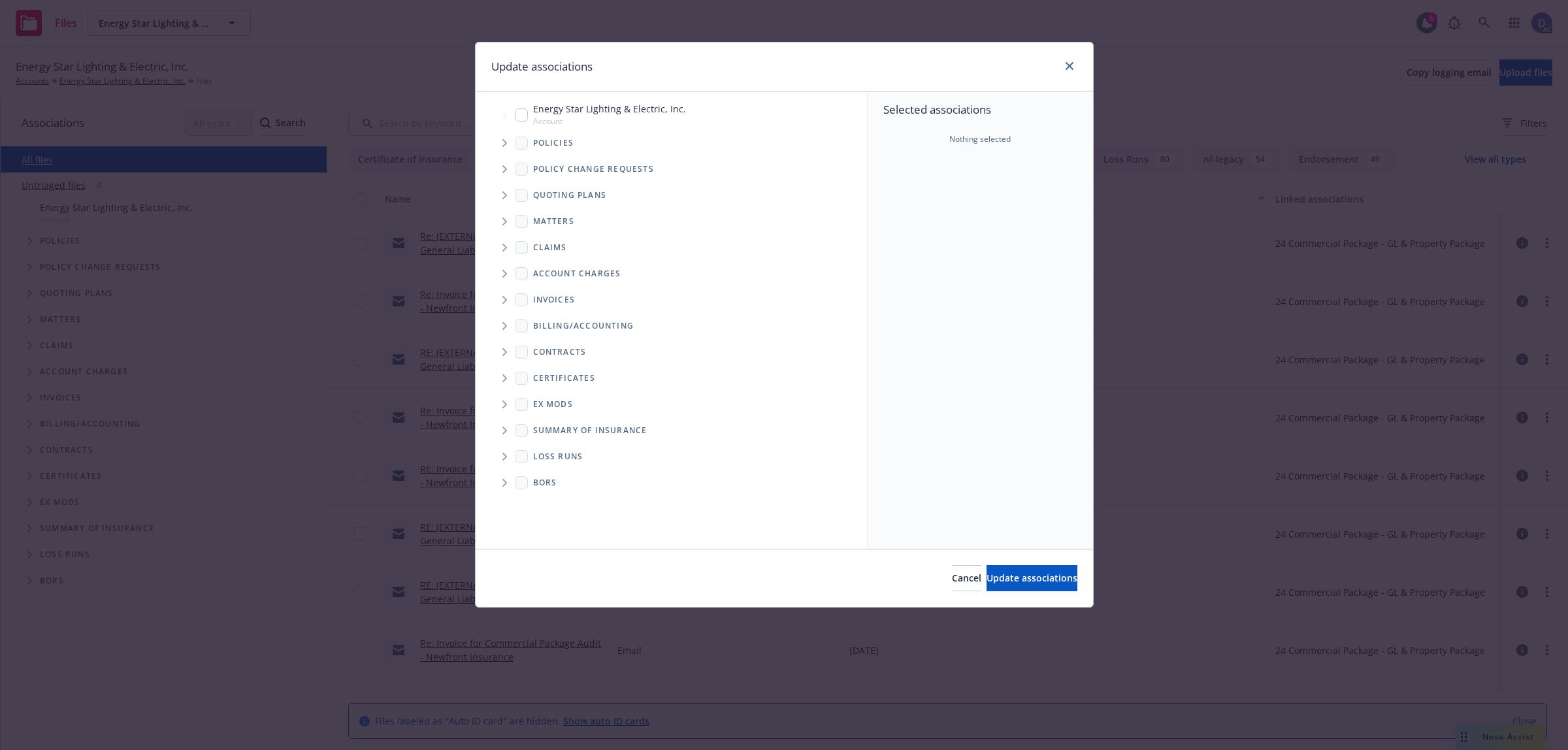
click at [503, 145] on icon "Tree Example" at bounding box center [506, 143] width 6 height 8
click at [966, 217] on div "Selected associations Nothing selected" at bounding box center [980, 320] width 226 height 457
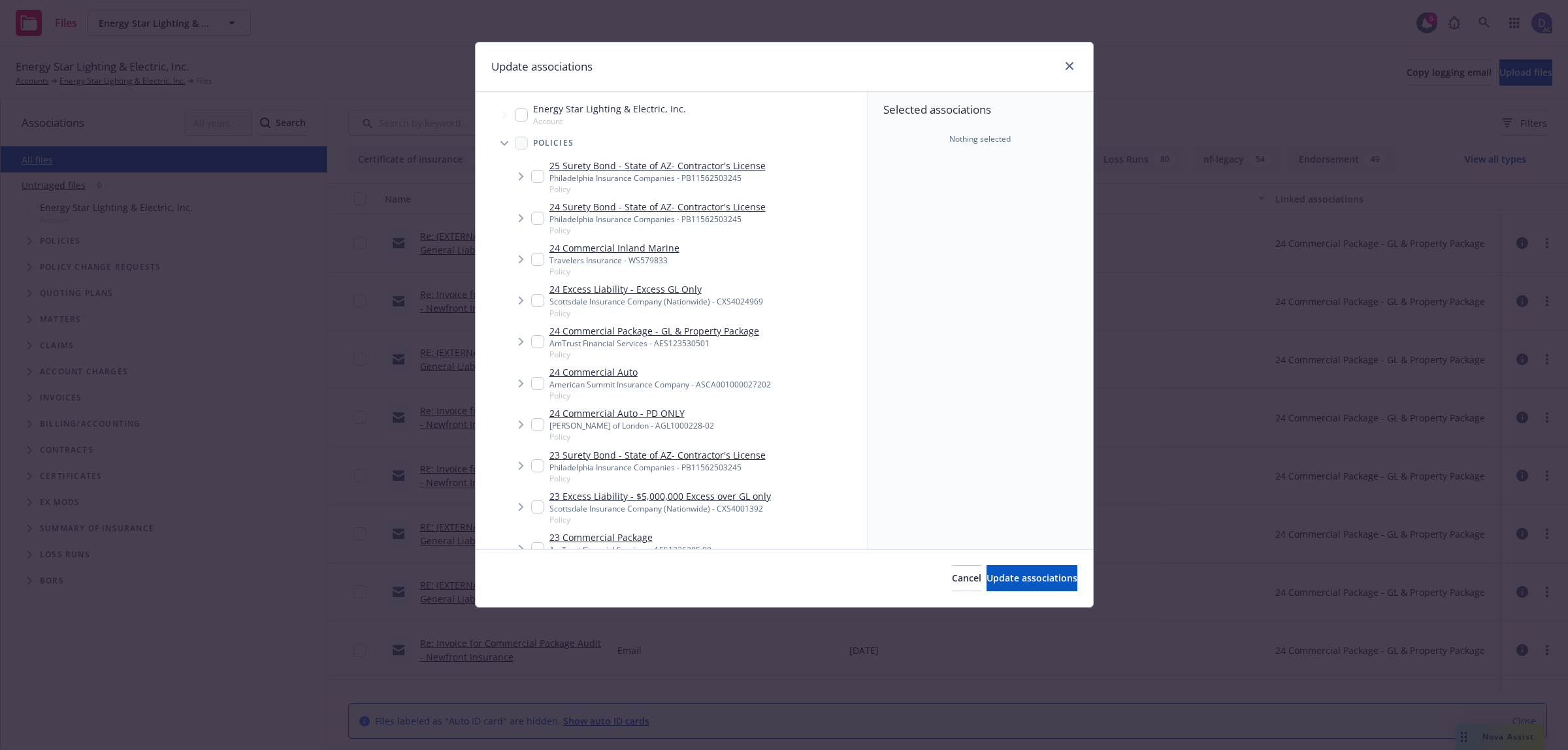
scroll to position [352, 0]
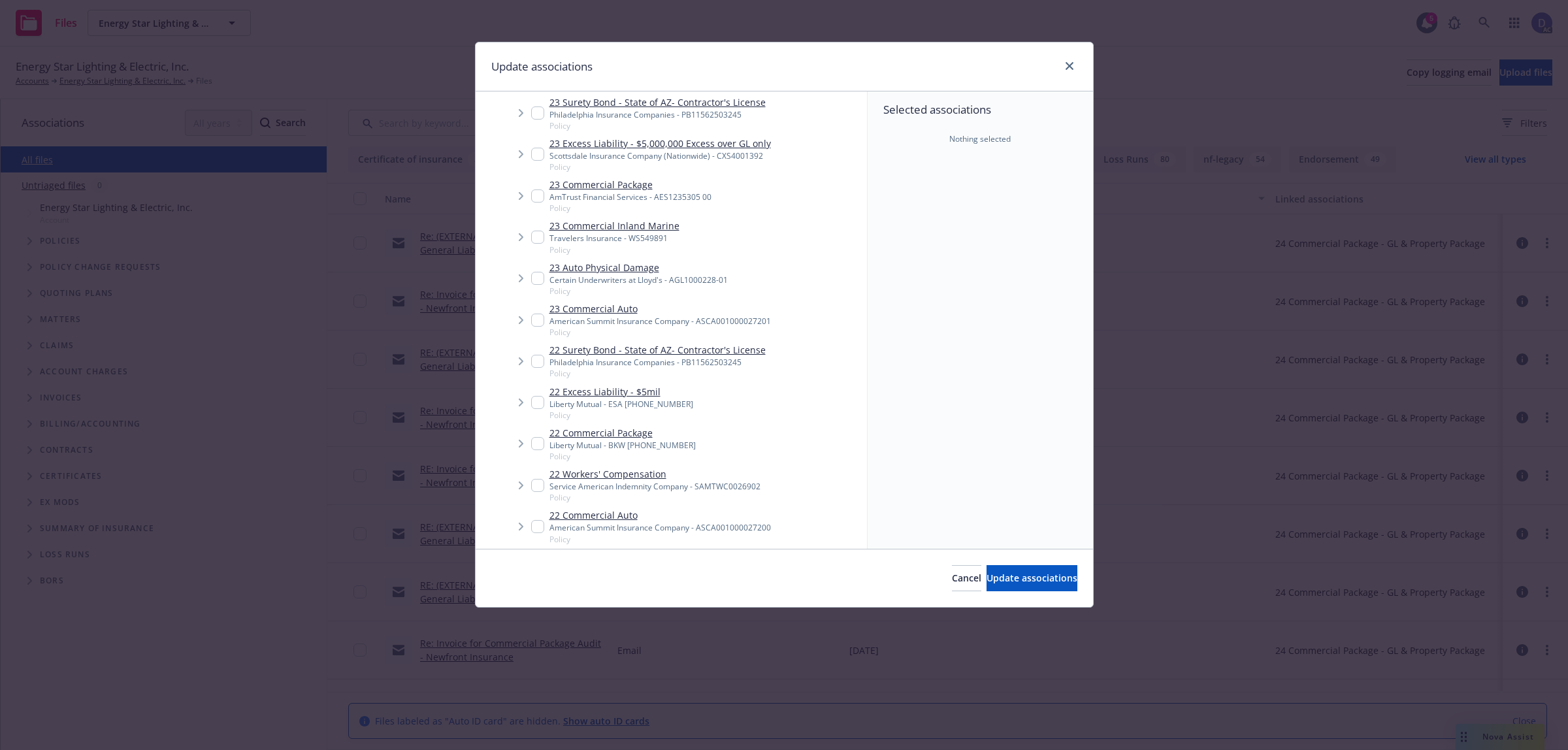
click at [601, 310] on link "23 Commercial Auto" at bounding box center [661, 308] width 221 height 14
checkbox input "true"
click at [1004, 573] on span "Update associations" at bounding box center [1032, 577] width 91 height 12
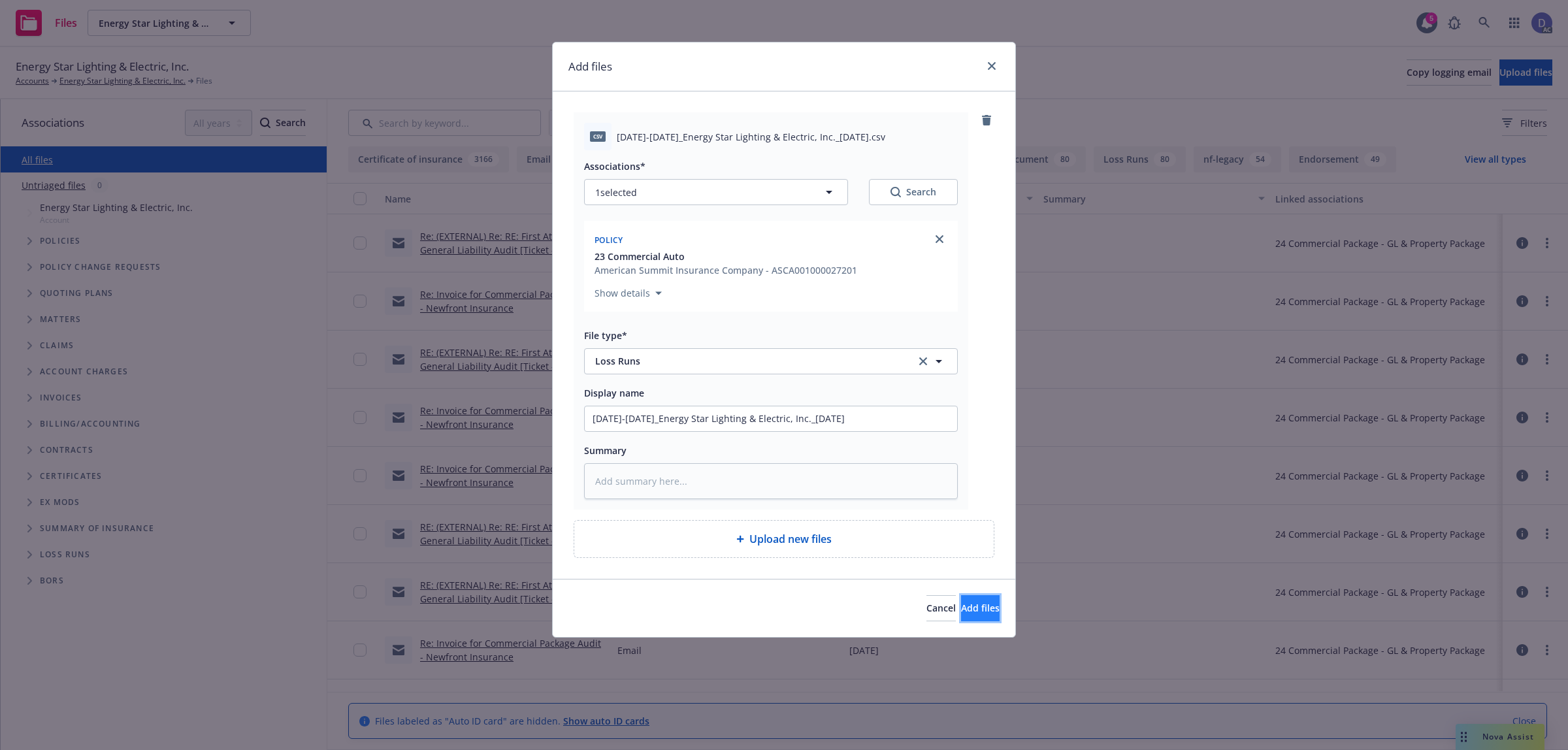
click at [961, 598] on button "Add files" at bounding box center [980, 608] width 39 height 26
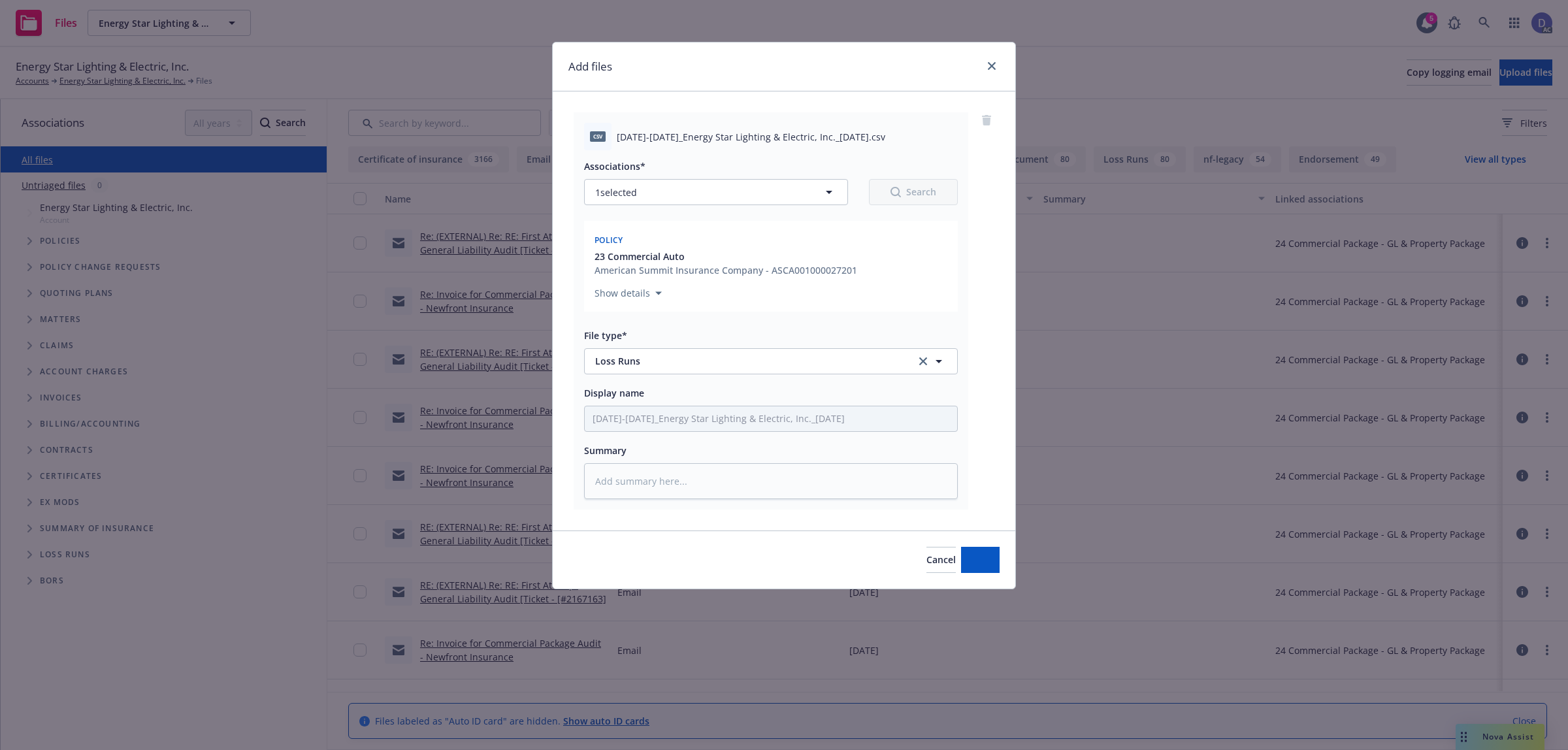
type textarea "x"
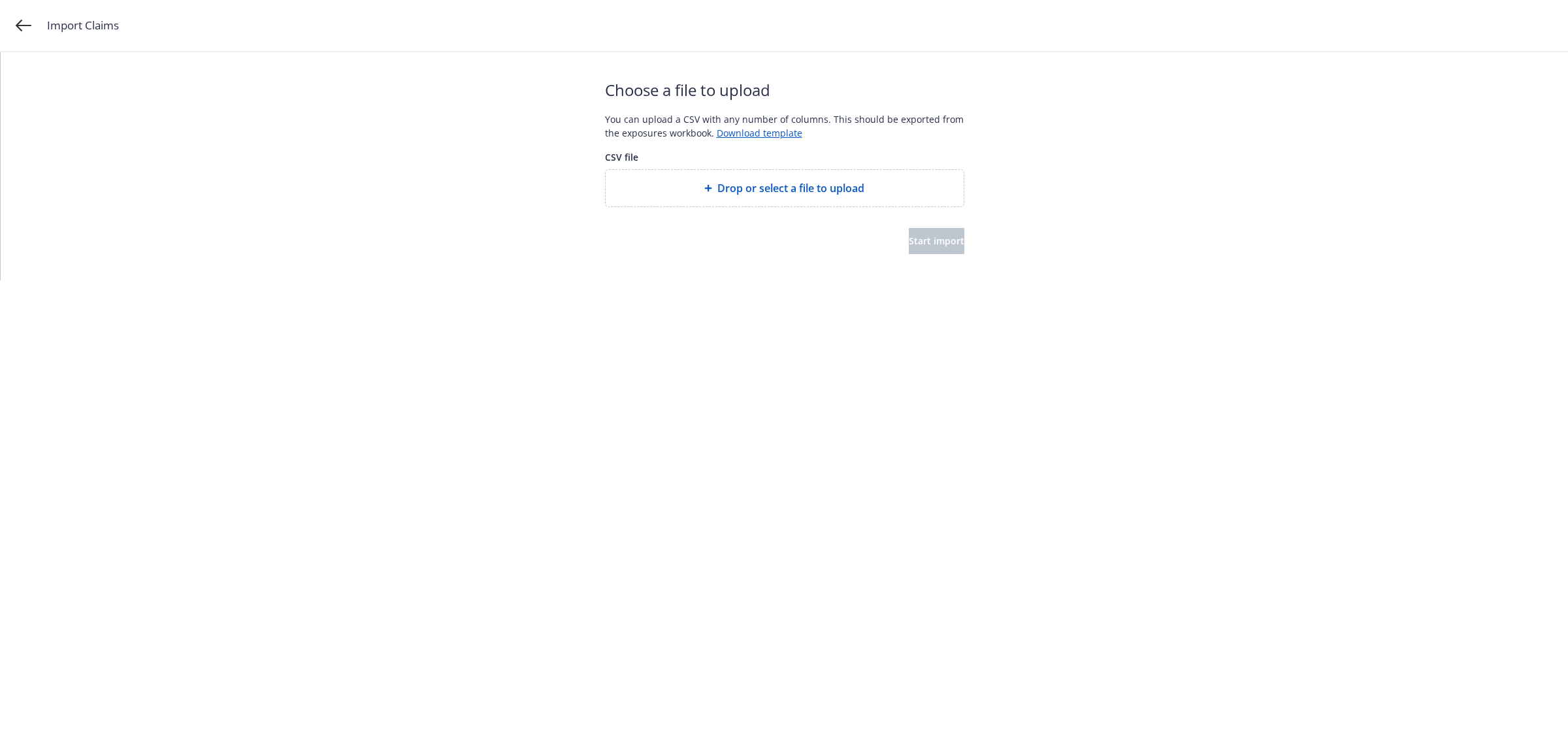
click at [858, 190] on span "Drop or select a file to upload" at bounding box center [791, 188] width 147 height 16
click at [935, 247] on button "Start import" at bounding box center [937, 241] width 56 height 26
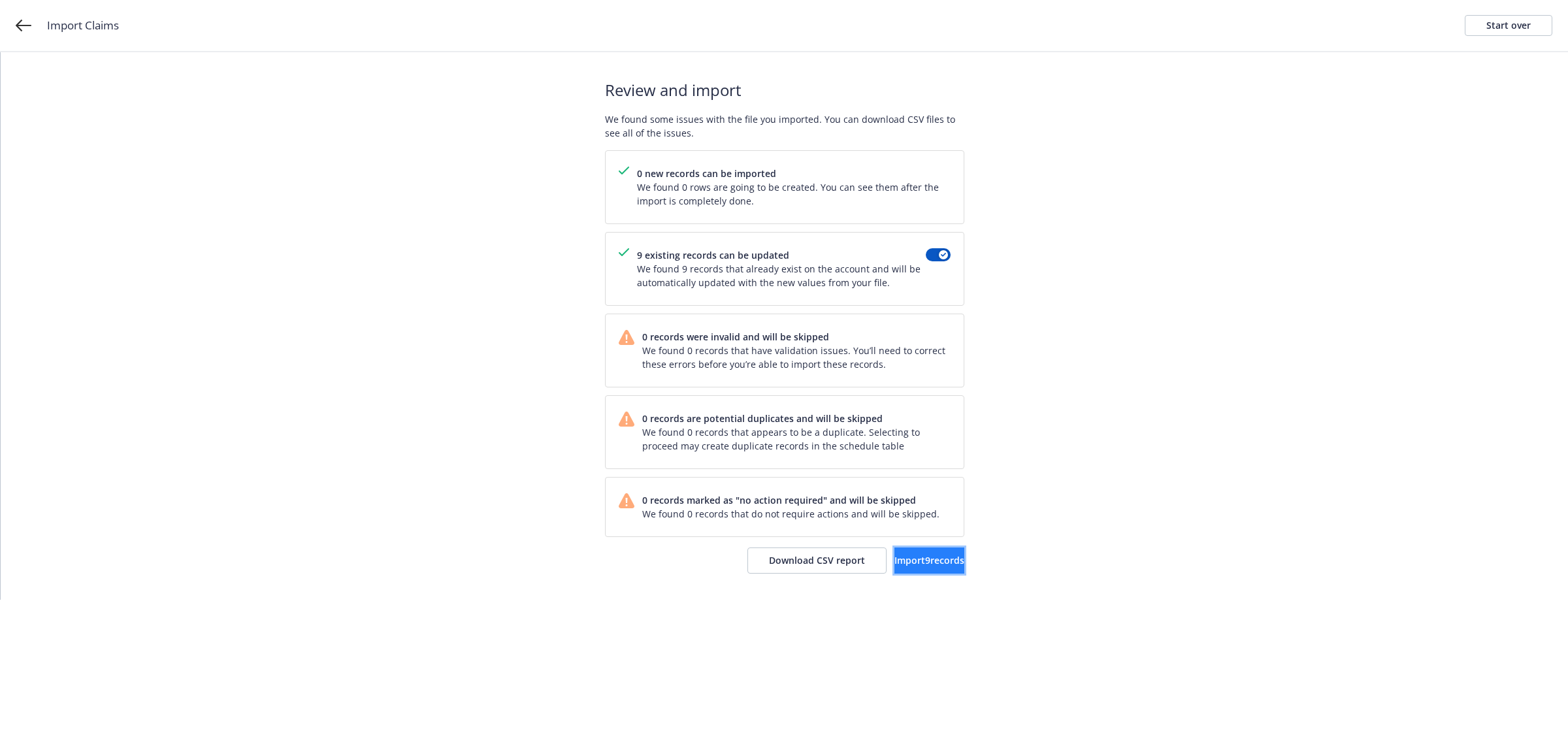
click at [929, 554] on button "Import 9 records" at bounding box center [930, 560] width 70 height 26
click at [870, 560] on link "View accounts" at bounding box center [910, 560] width 107 height 26
